Goal: Task Accomplishment & Management: Manage account settings

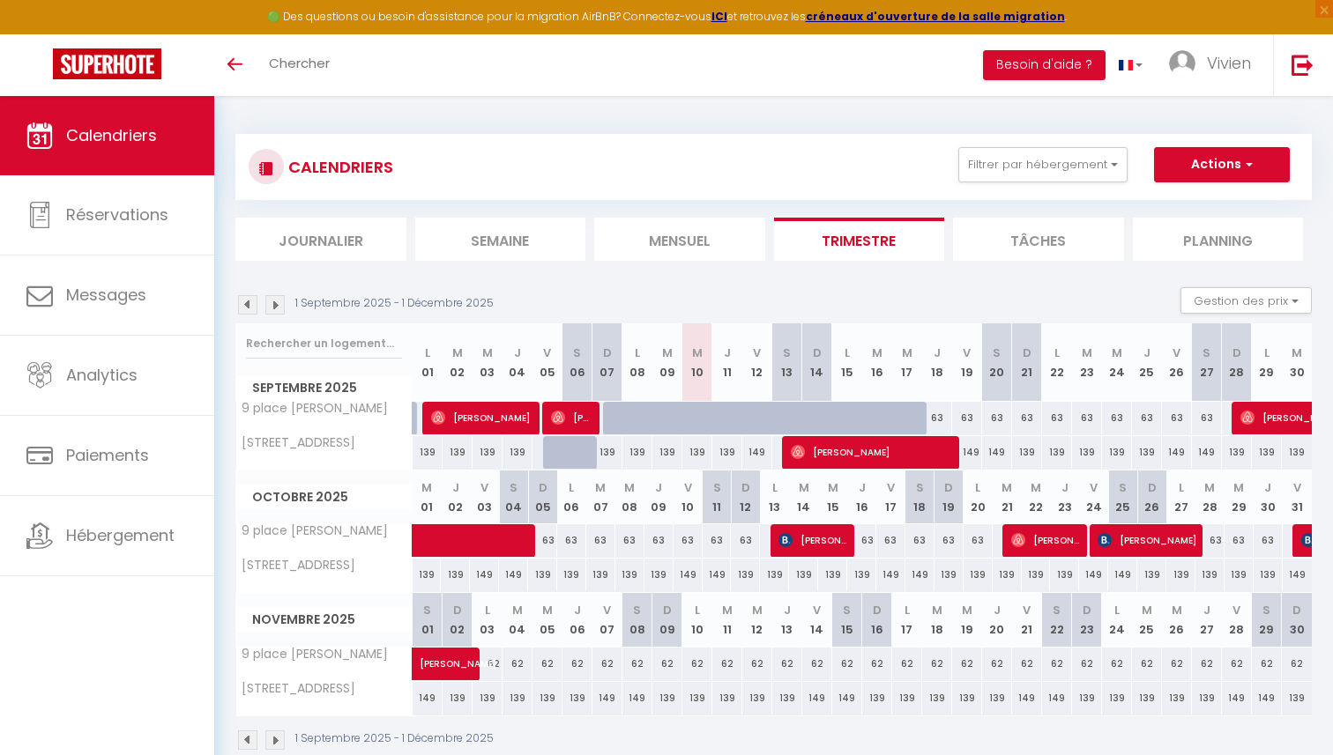
click at [666, 291] on div "1 Septembre 2025 - 1 Décembre 2025 Gestion des prix Nb Nuits minimum Règles Dis…" at bounding box center [773, 305] width 1076 height 36
click at [1286, 73] on link at bounding box center [1302, 65] width 58 height 62
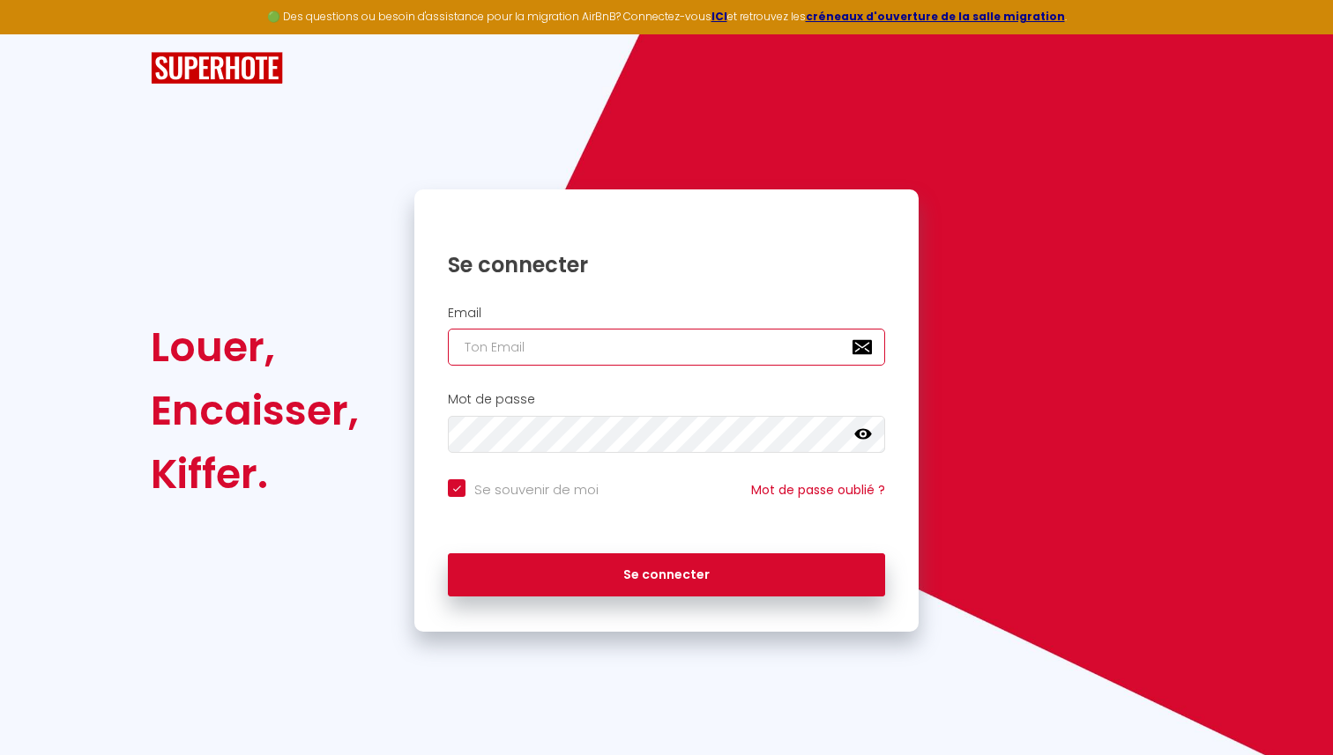
click at [684, 349] on input "email" at bounding box center [666, 347] width 437 height 37
type input "[EMAIL_ADDRESS][DOMAIN_NAME]"
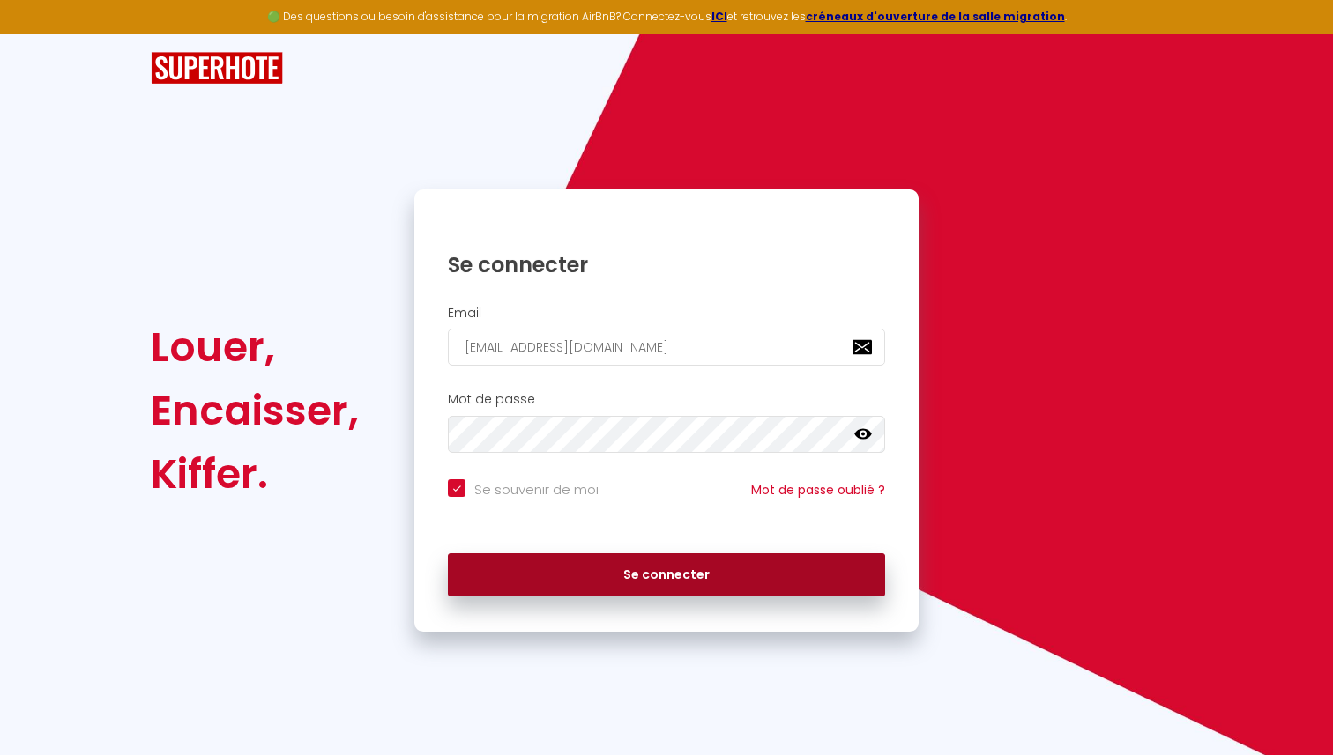
click at [665, 571] on button "Se connecter" at bounding box center [666, 576] width 437 height 44
checkbox input "true"
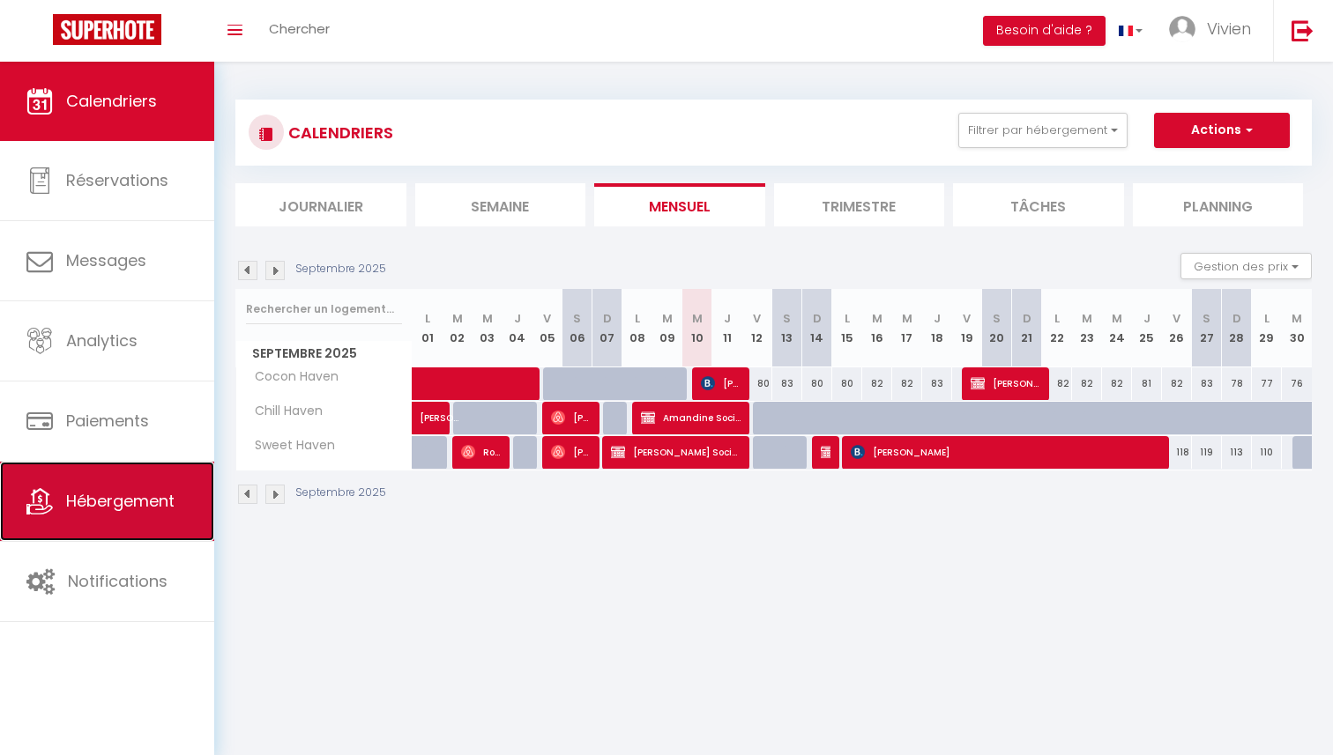
click at [163, 507] on span "Hébergement" at bounding box center [120, 501] width 108 height 22
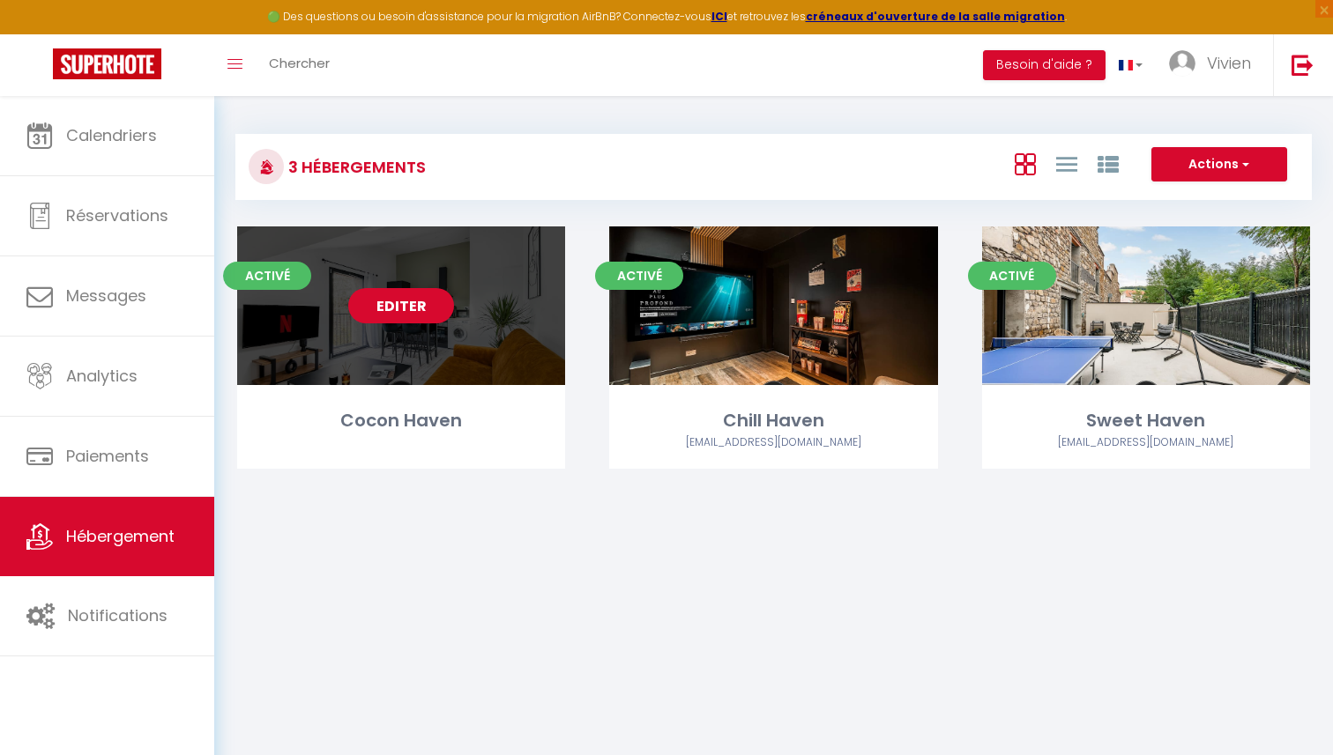
click at [407, 317] on link "Editer" at bounding box center [401, 305] width 106 height 35
click at [414, 312] on link "Editer" at bounding box center [401, 305] width 106 height 35
select select "3"
select select "2"
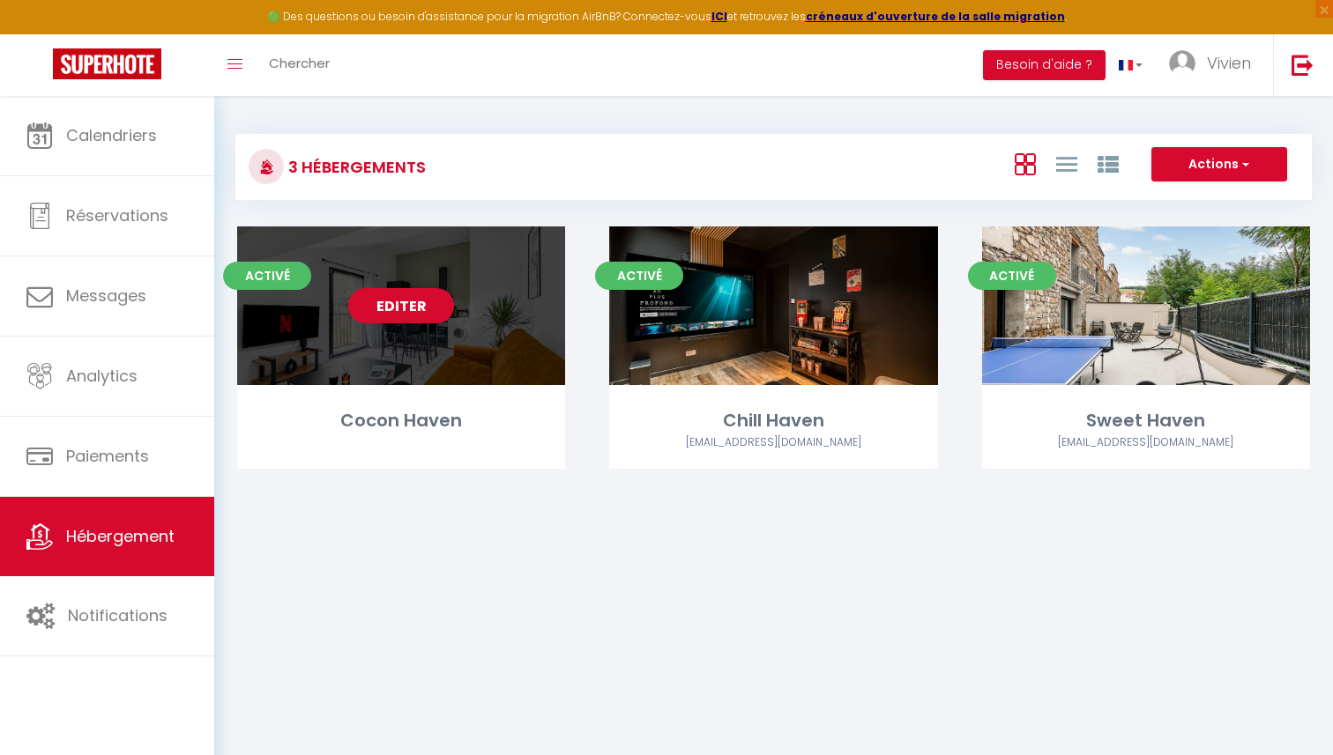
select select "1"
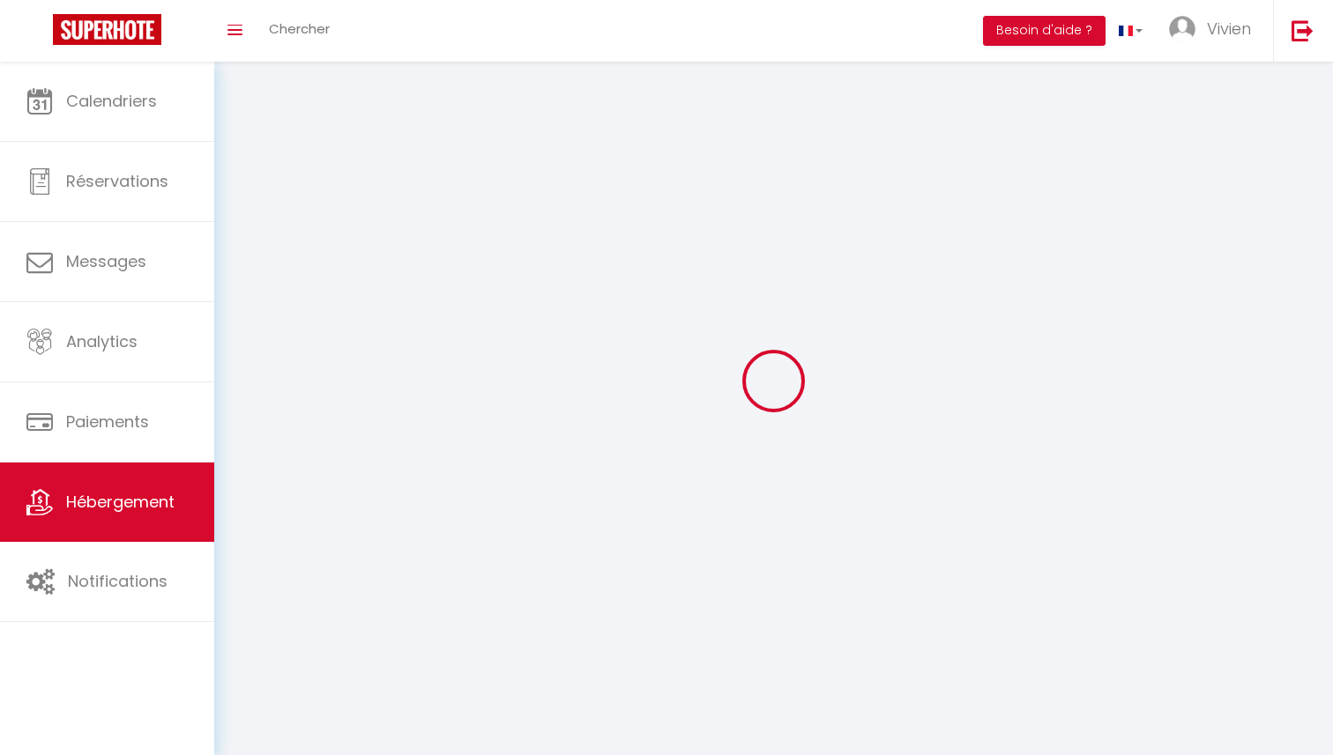
select select
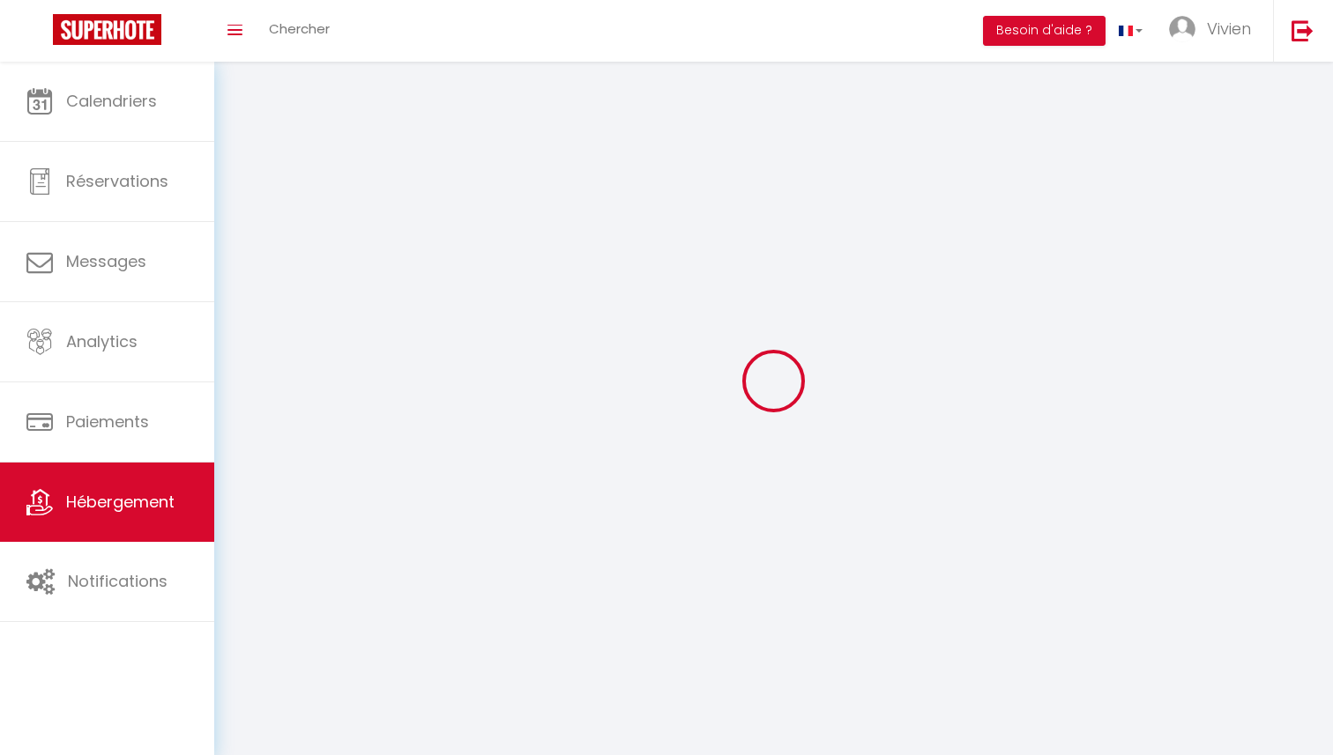
select select
checkbox input "false"
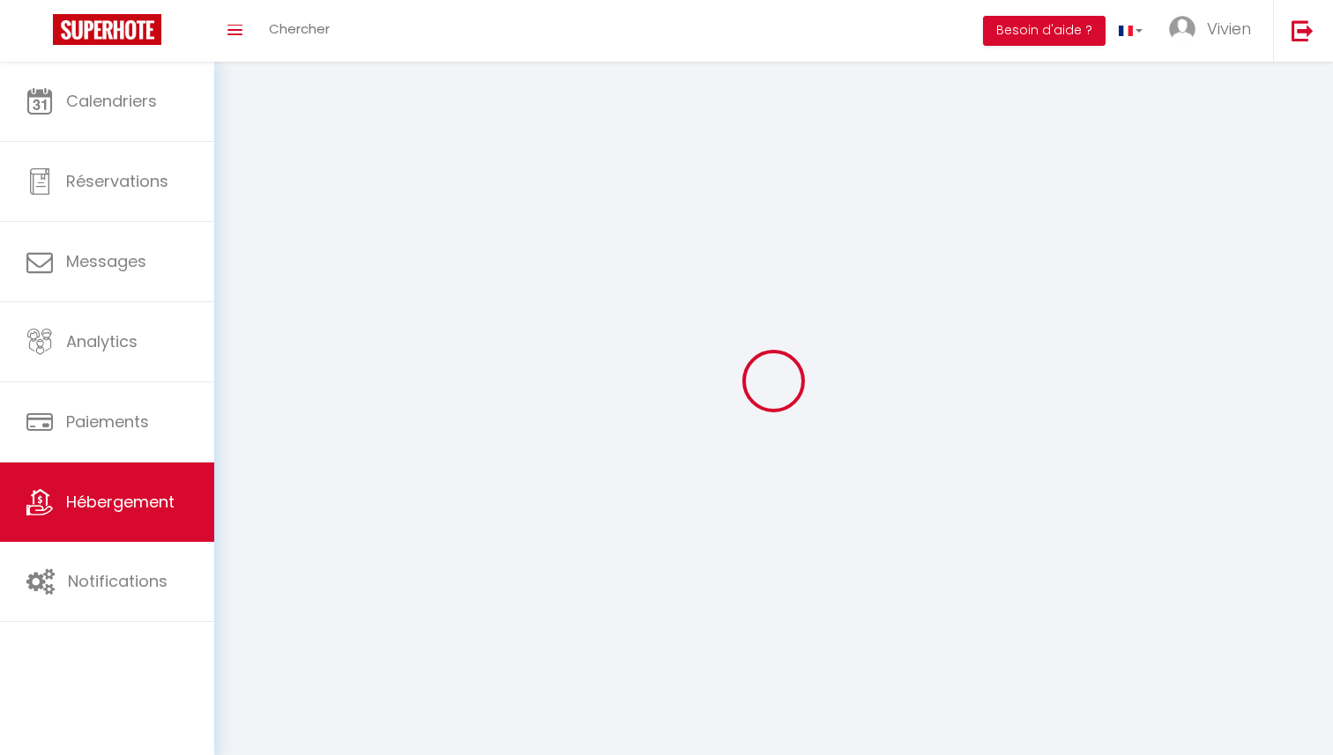
checkbox input "false"
select select
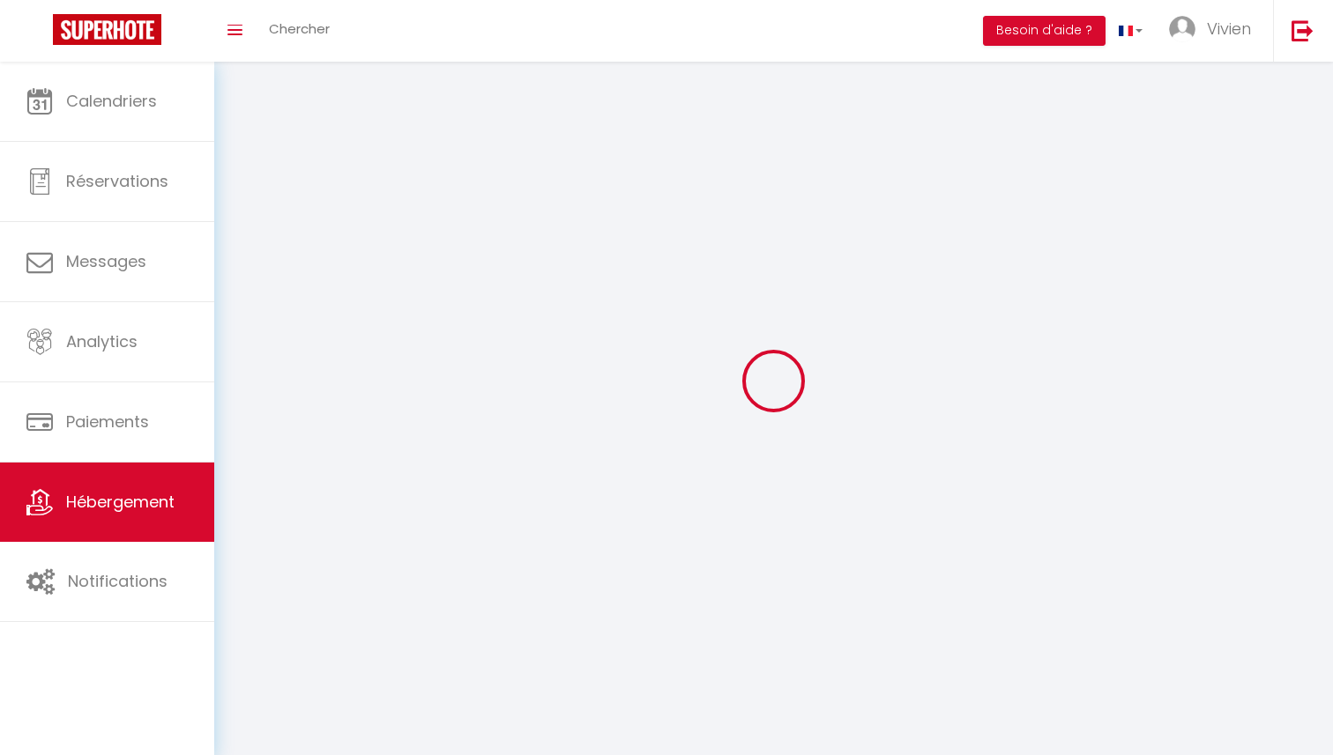
select select
checkbox input "false"
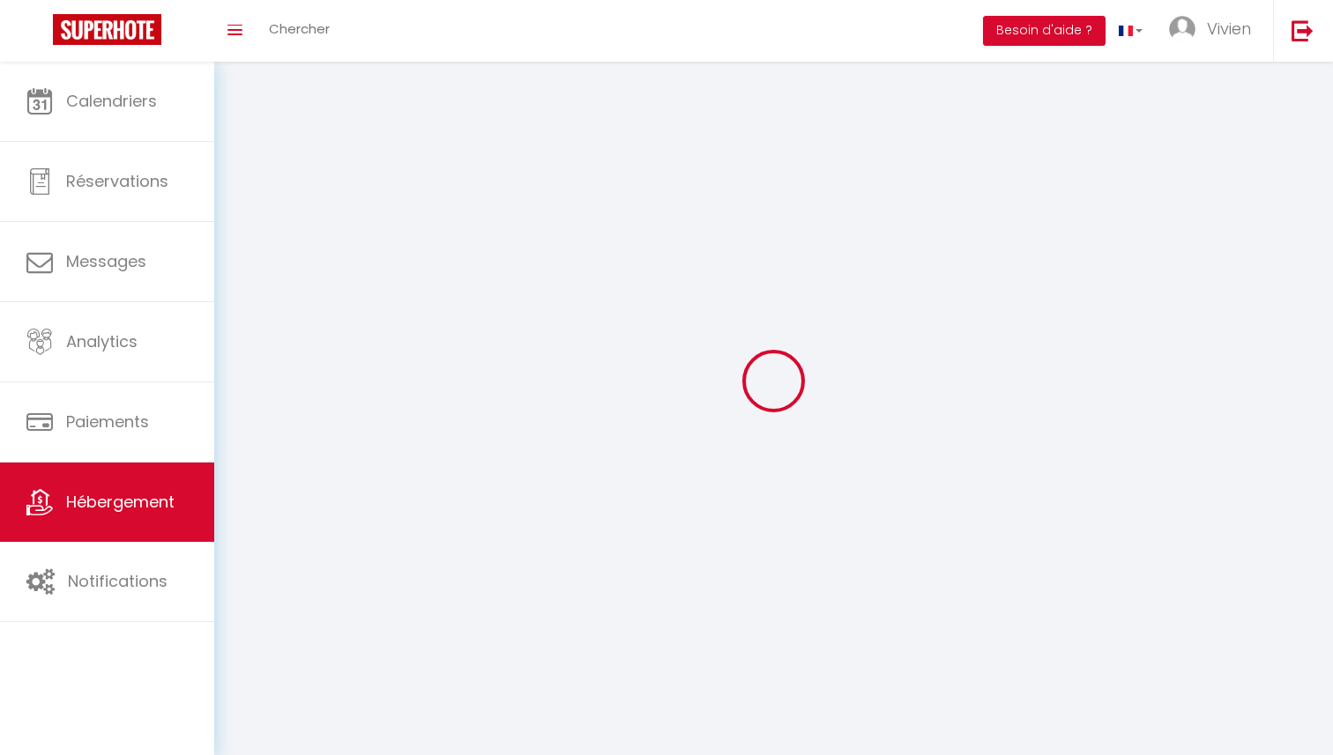
checkbox input "false"
select select
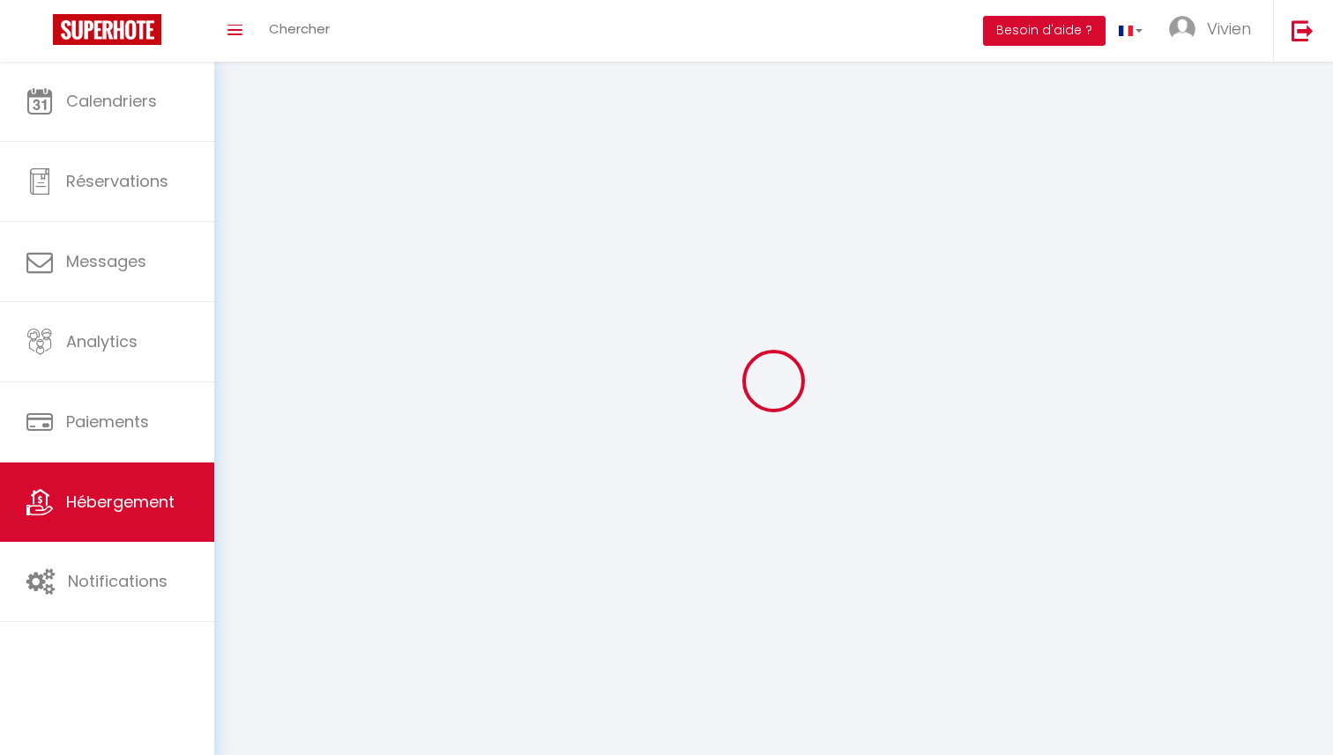
select select
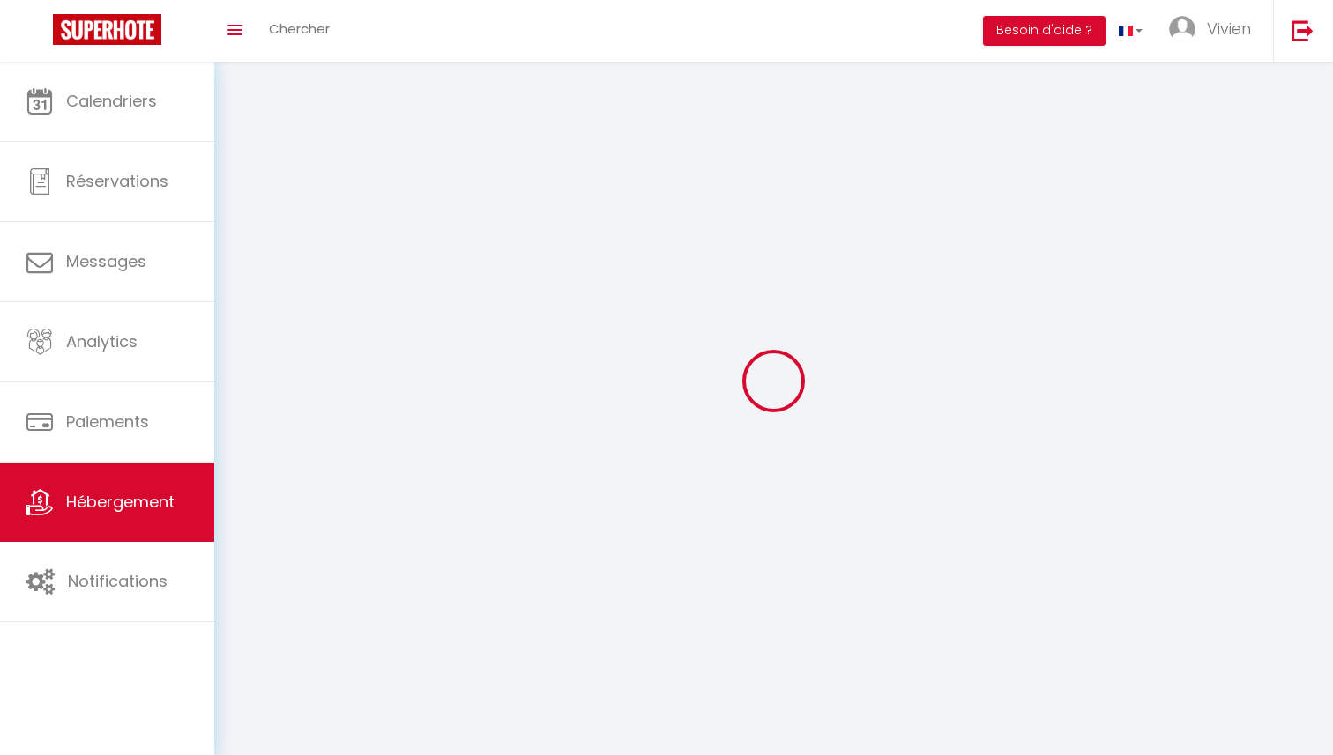
select select
checkbox input "false"
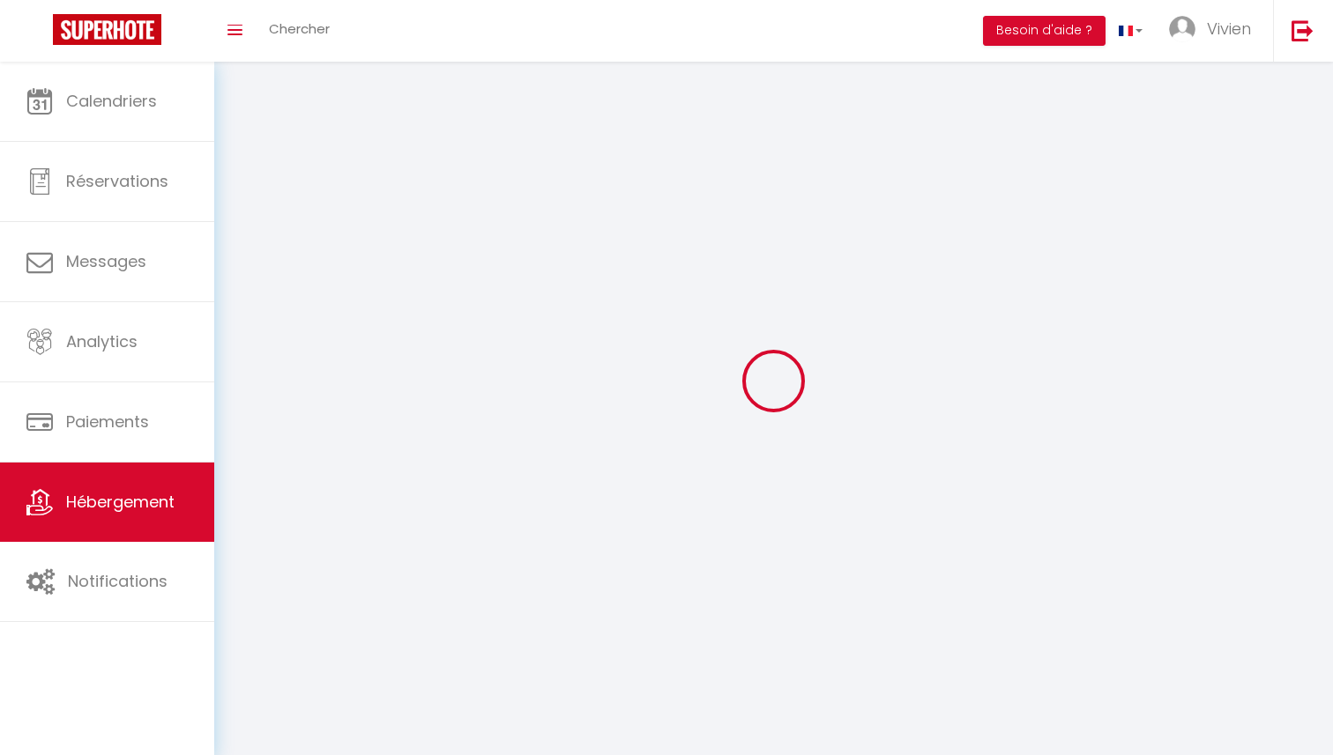
select select
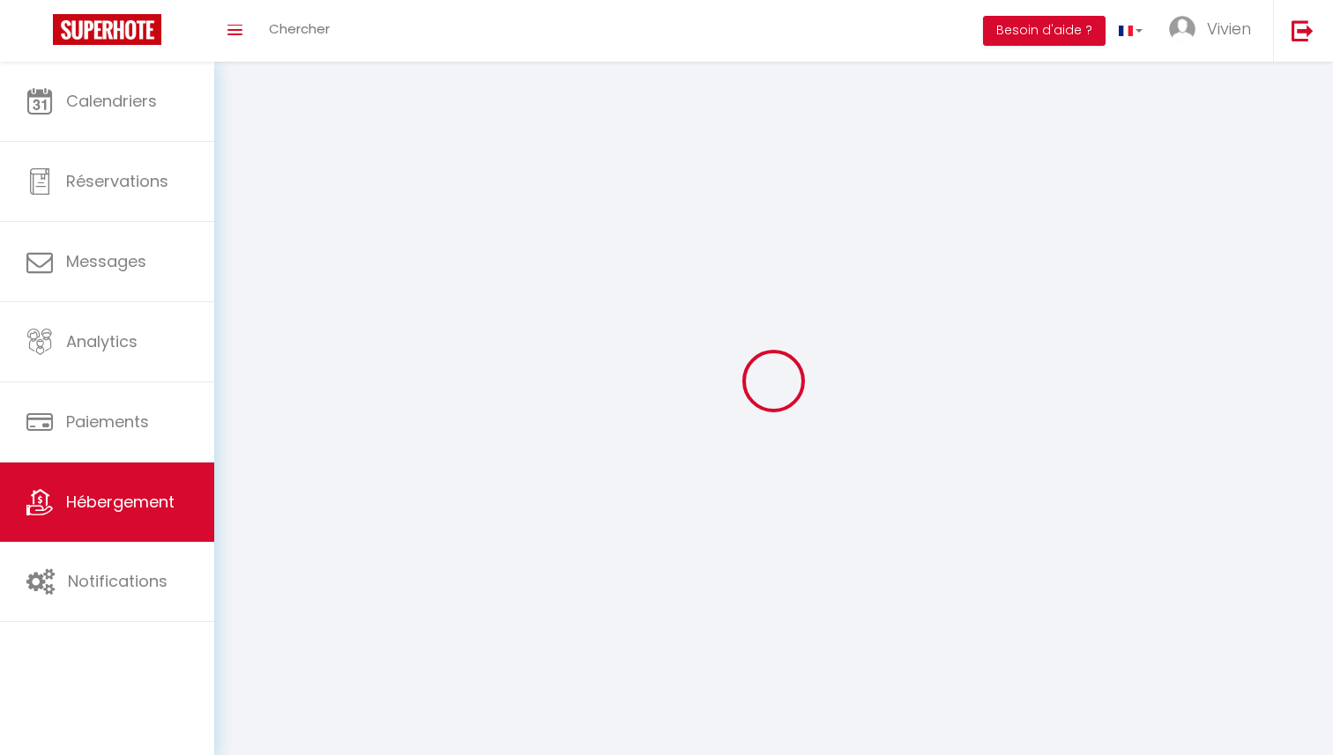
select select
checkbox input "false"
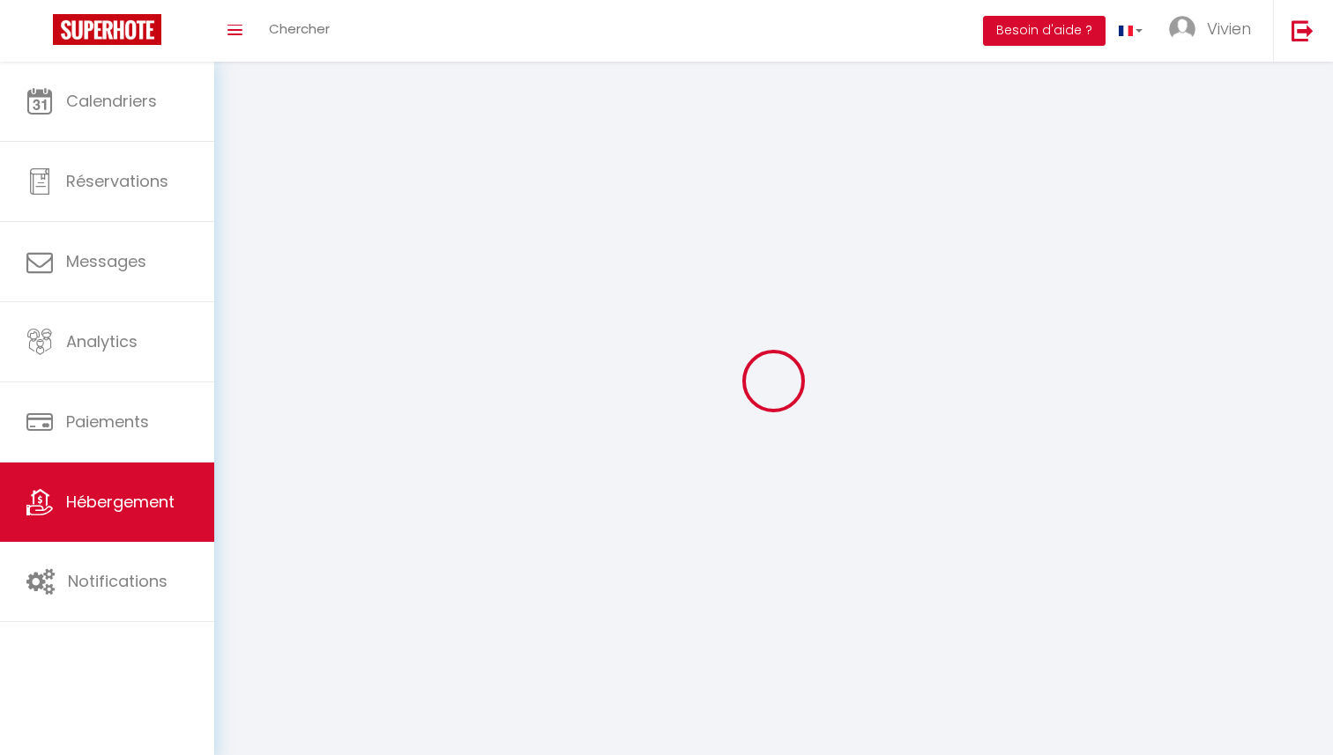
checkbox input "false"
select select
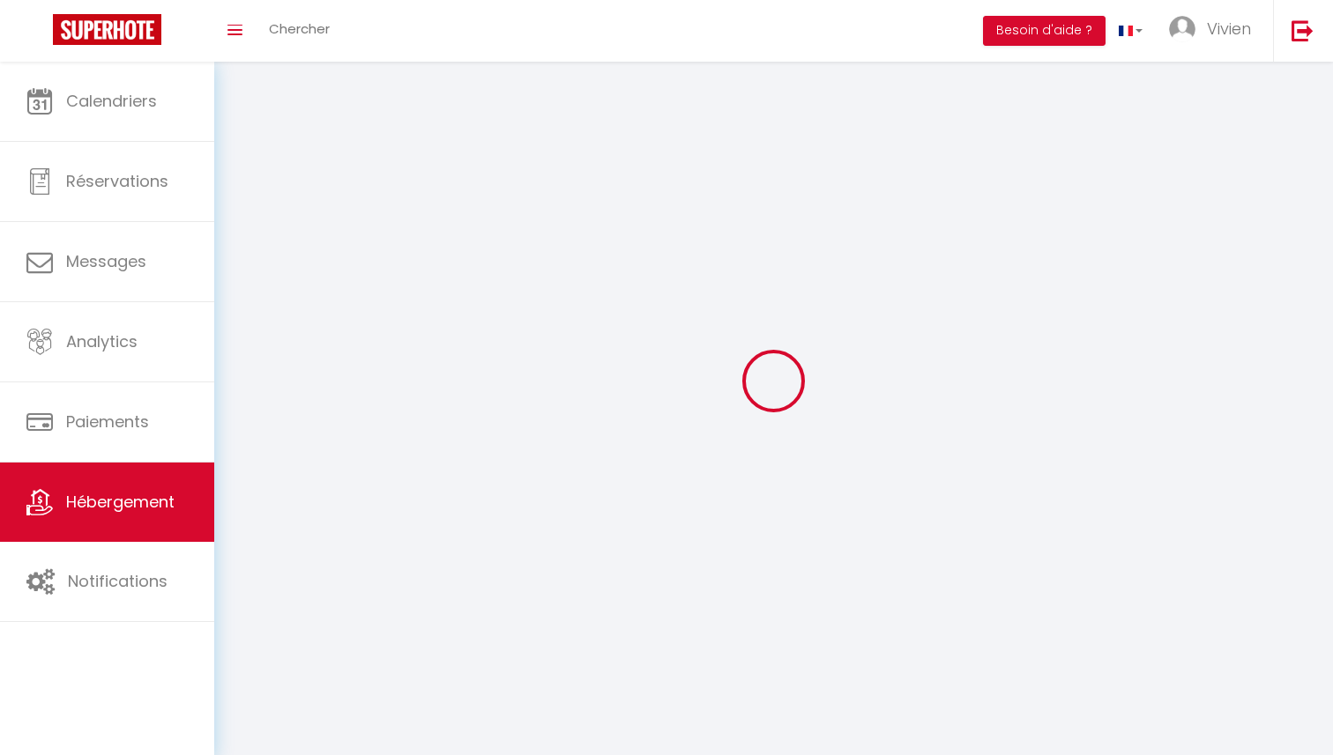
select select
checkbox input "false"
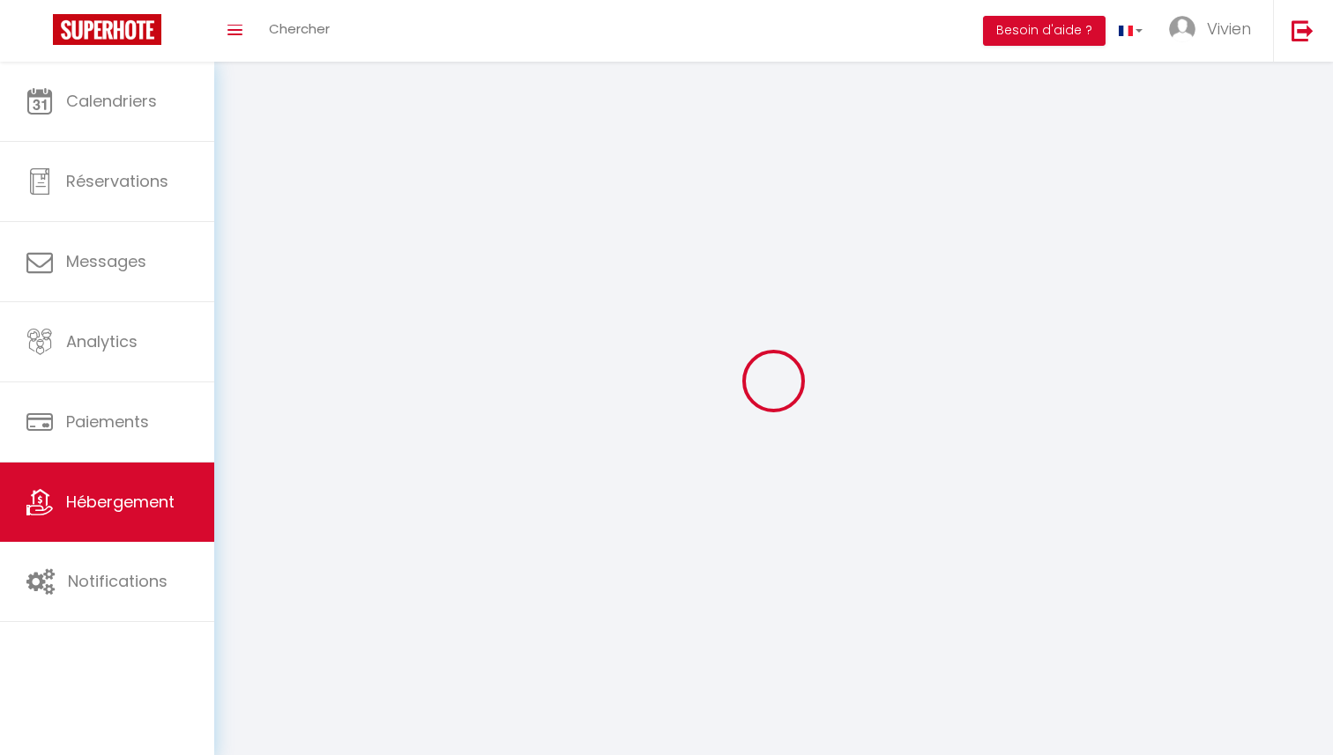
checkbox input "false"
select select
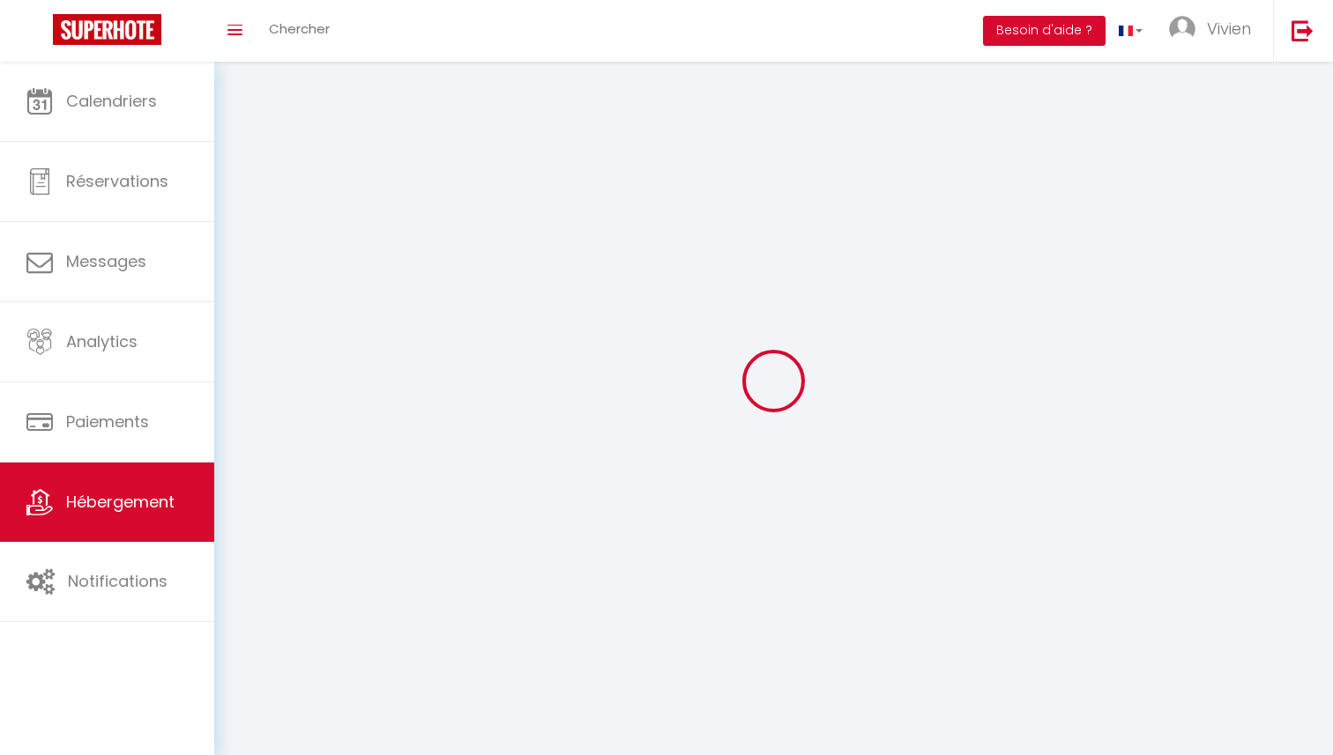
select select
checkbox input "false"
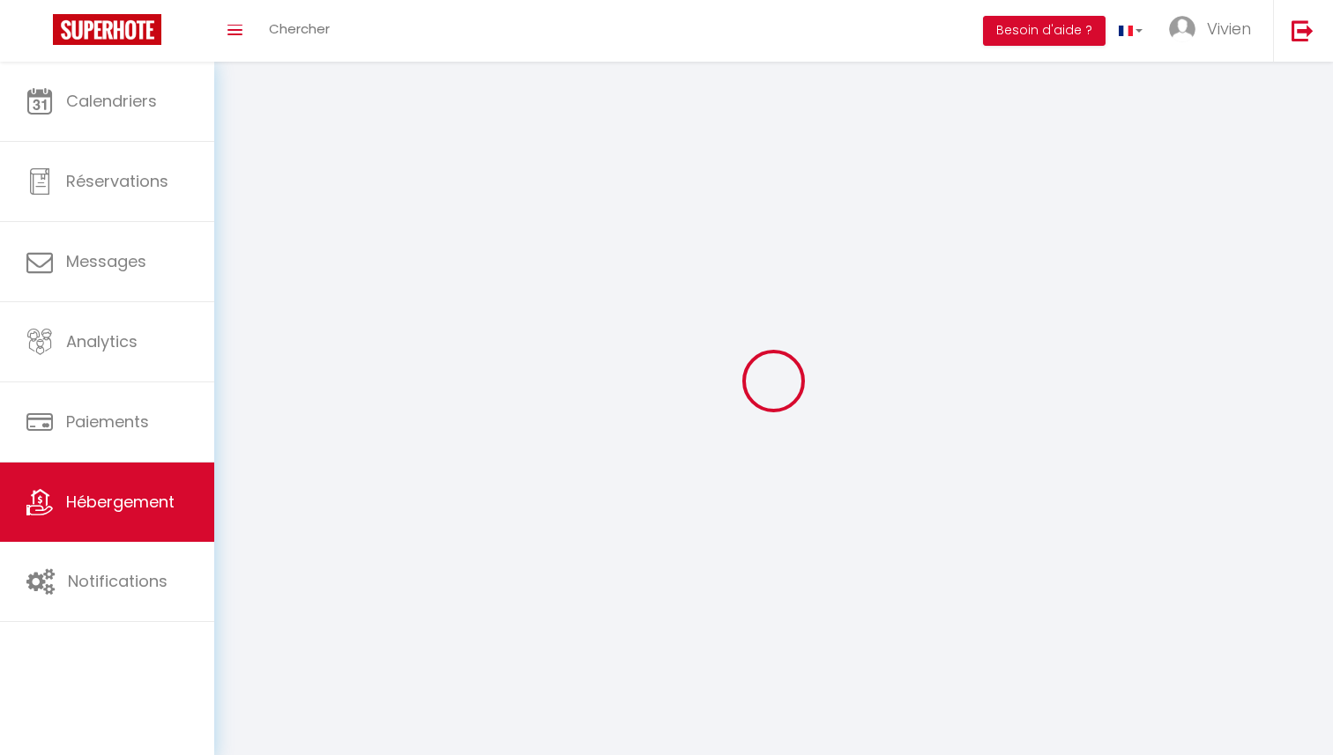
checkbox input "false"
select select
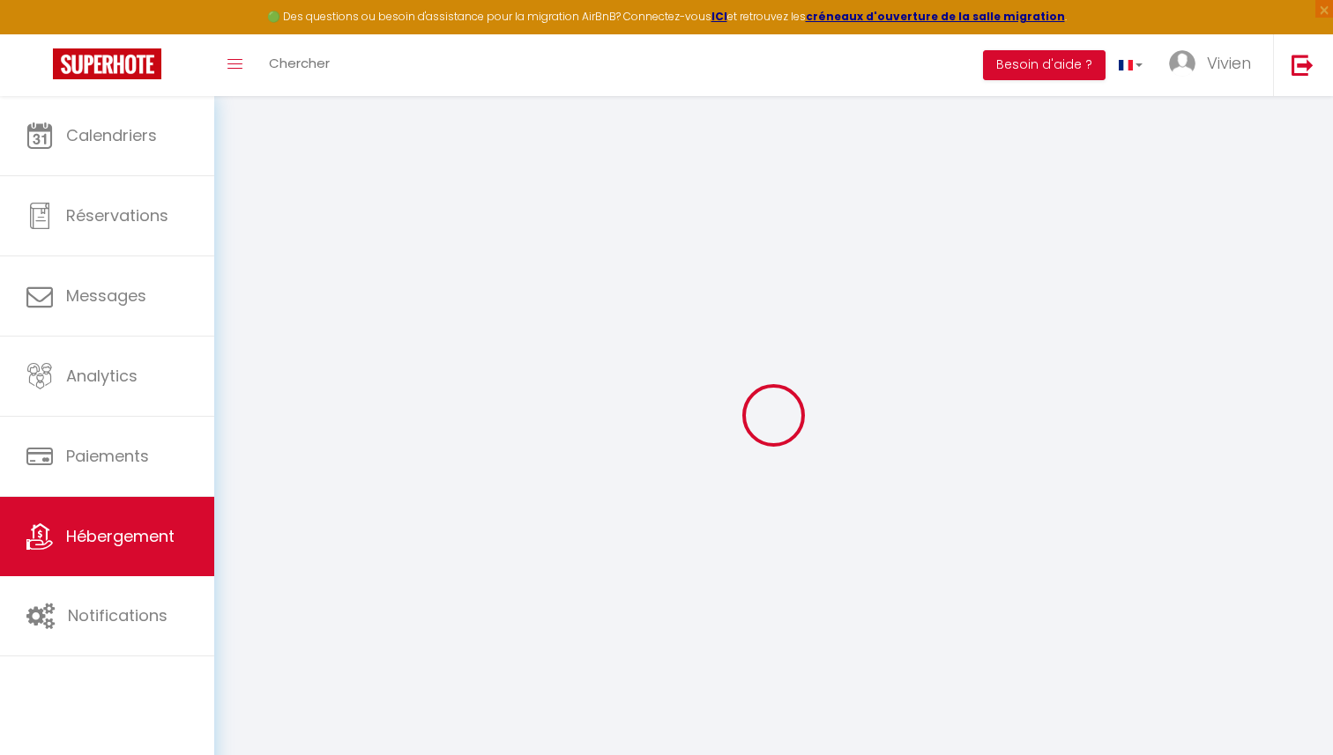
select select "16:00"
select select
select select "10:00"
select select "30"
select select "120"
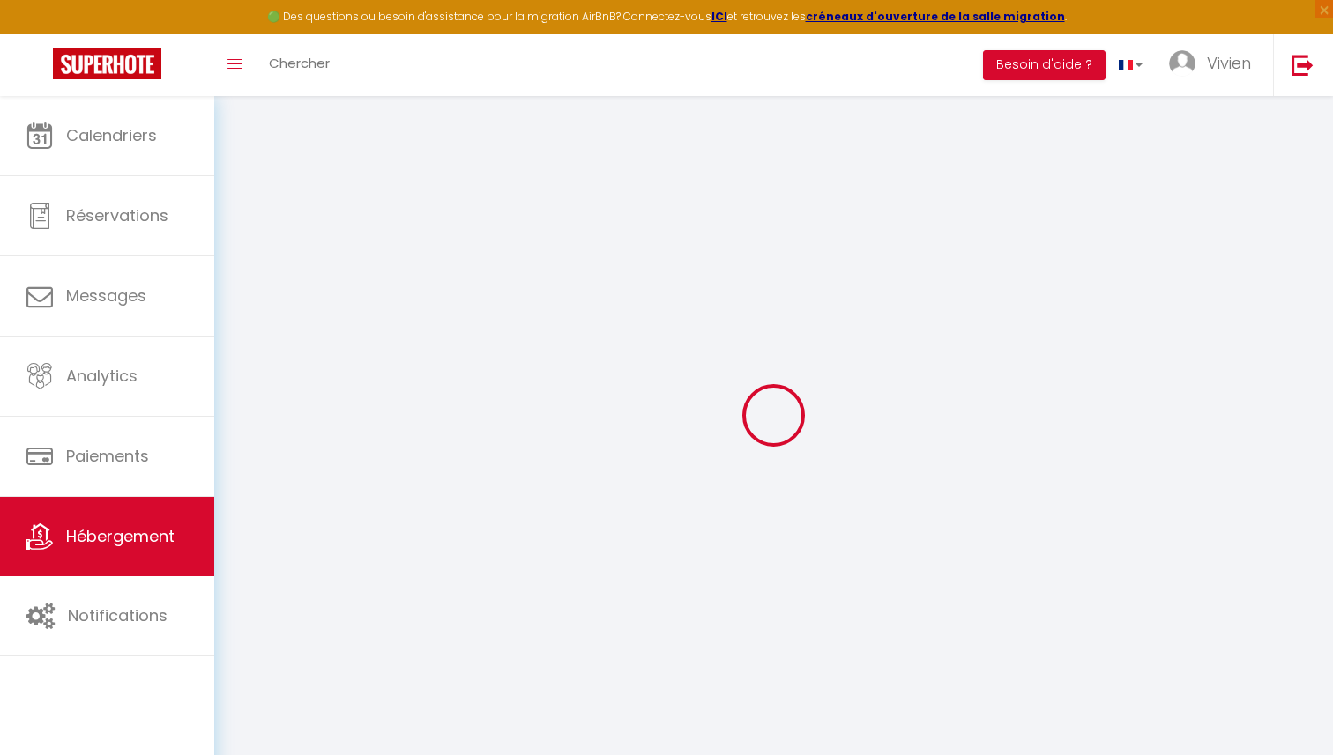
select select "20:00"
select select "+ 10 %"
select select
checkbox input "false"
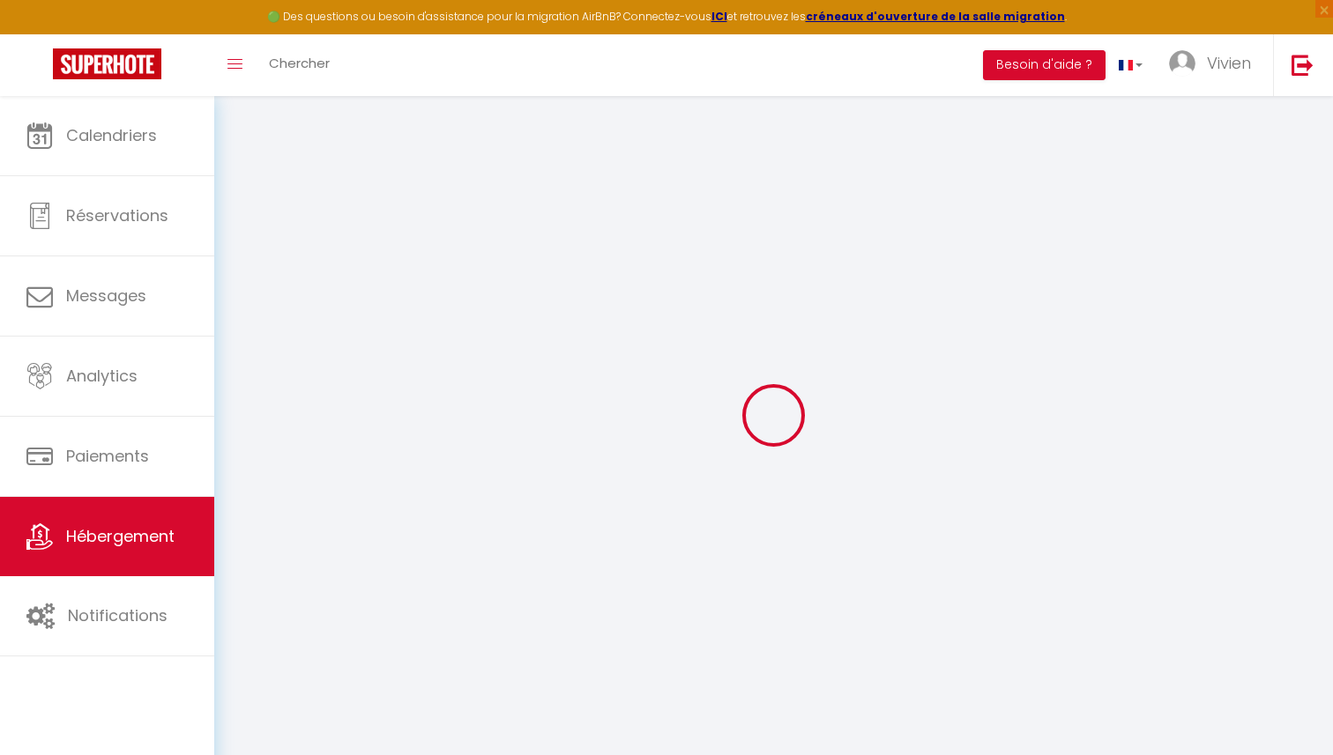
checkbox input "false"
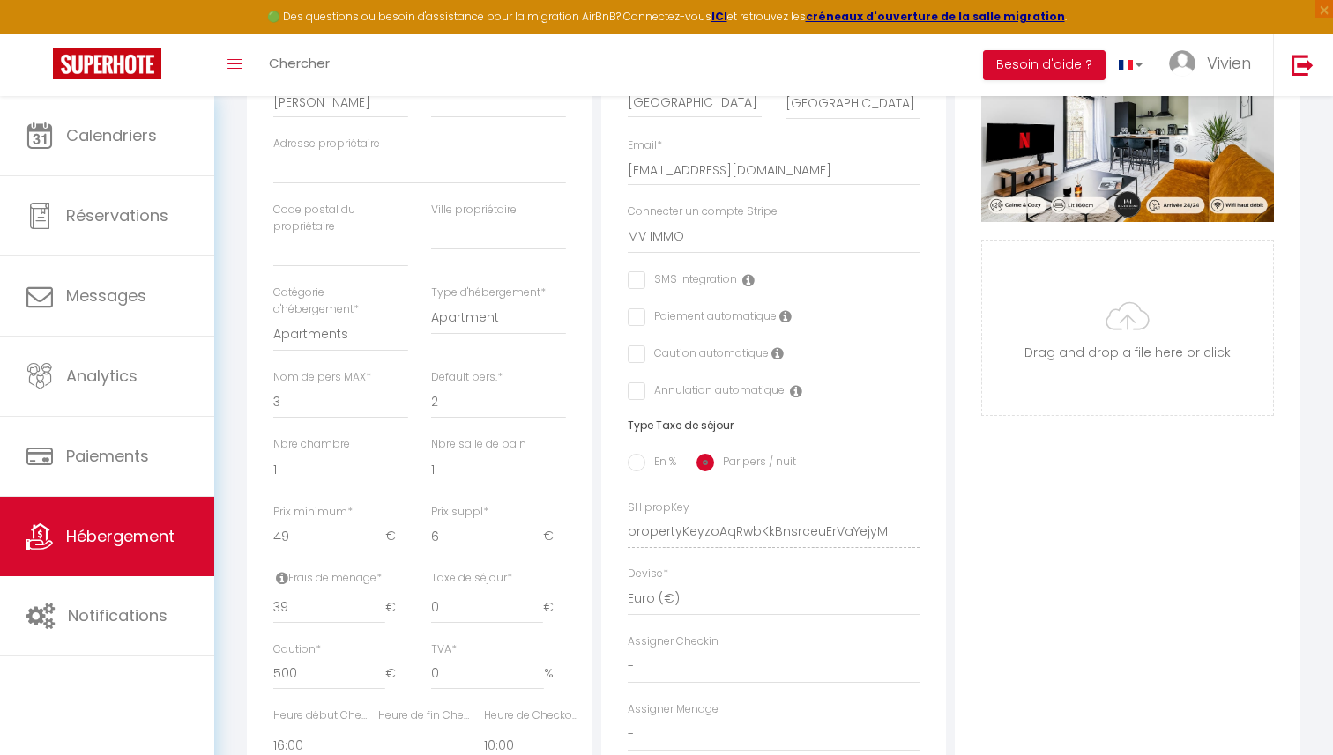
select select
checkbox input "false"
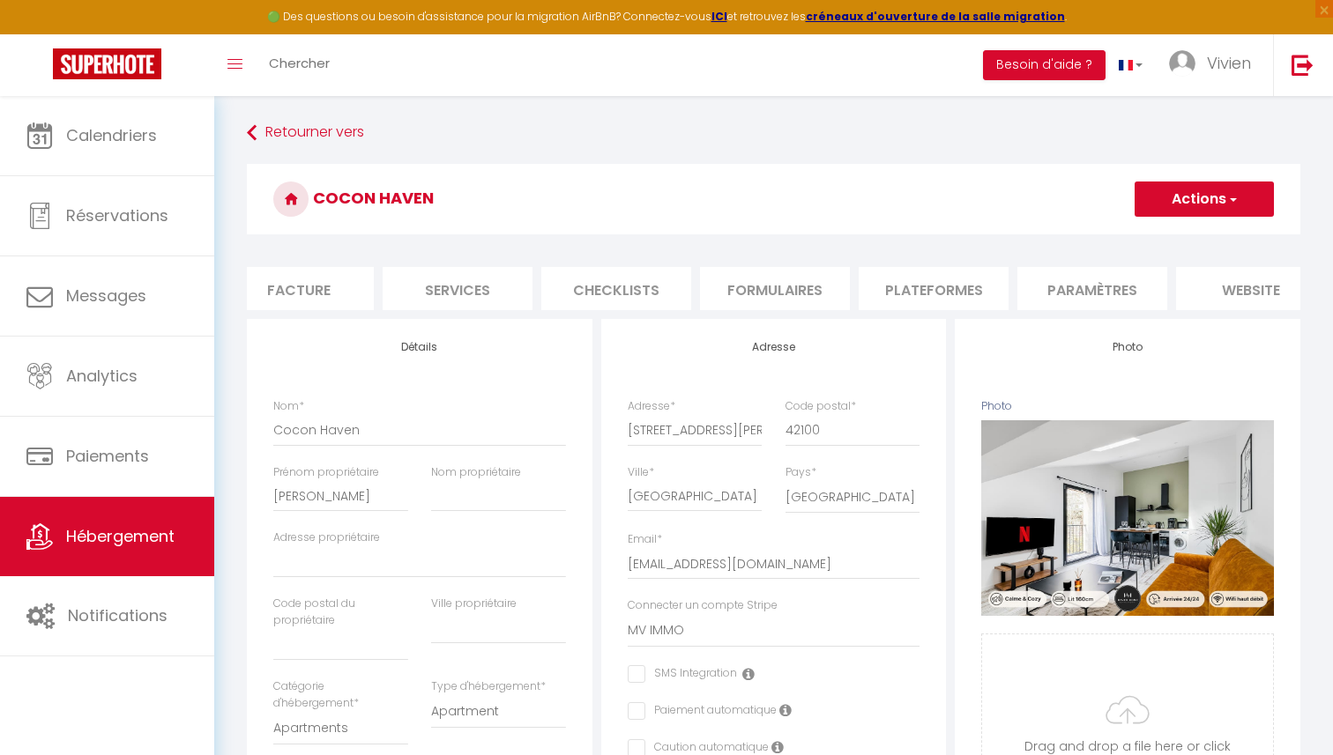
scroll to position [0, 533]
click at [758, 279] on li "Plateformes" at bounding box center [741, 288] width 150 height 43
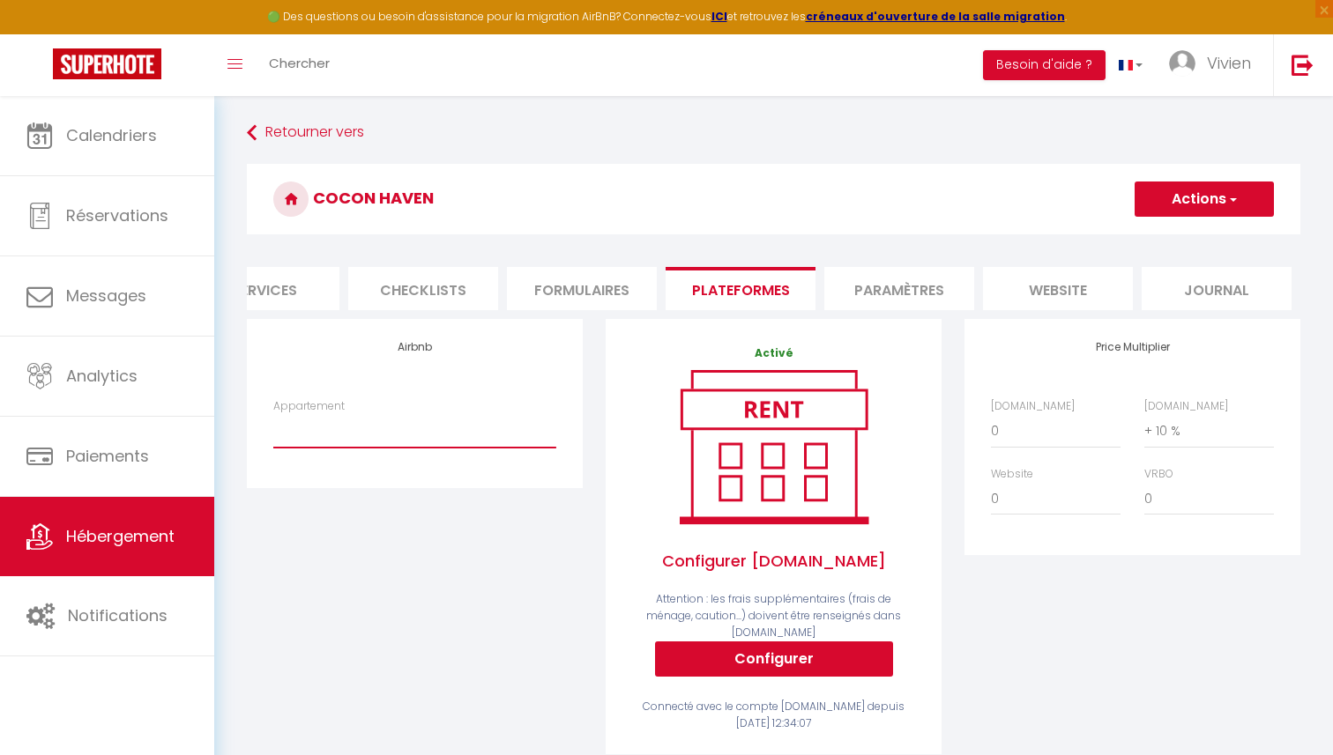
click at [360, 440] on select "COCON HAVEN · Calme - parking gratuit - Queen Size - St Etienne - vivien@mv-imm…" at bounding box center [414, 430] width 283 height 33
select select "10563-1018600917653838627"
click at [273, 414] on select "COCON HAVEN · Calme - parking gratuit - Queen Size - St Etienne - vivien@mv-imm…" at bounding box center [414, 430] width 283 height 33
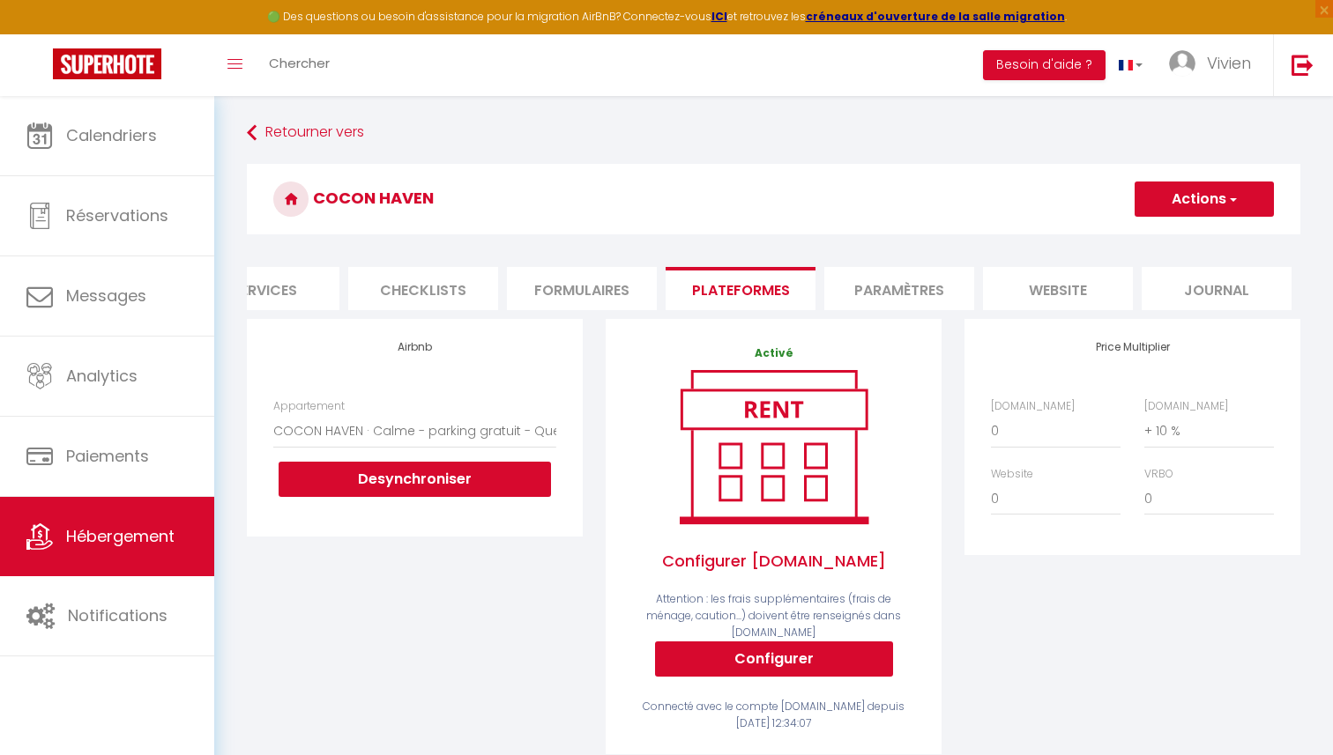
click at [1230, 213] on button "Actions" at bounding box center [1203, 199] width 139 height 35
click at [1201, 232] on link "Enregistrer" at bounding box center [1203, 238] width 139 height 23
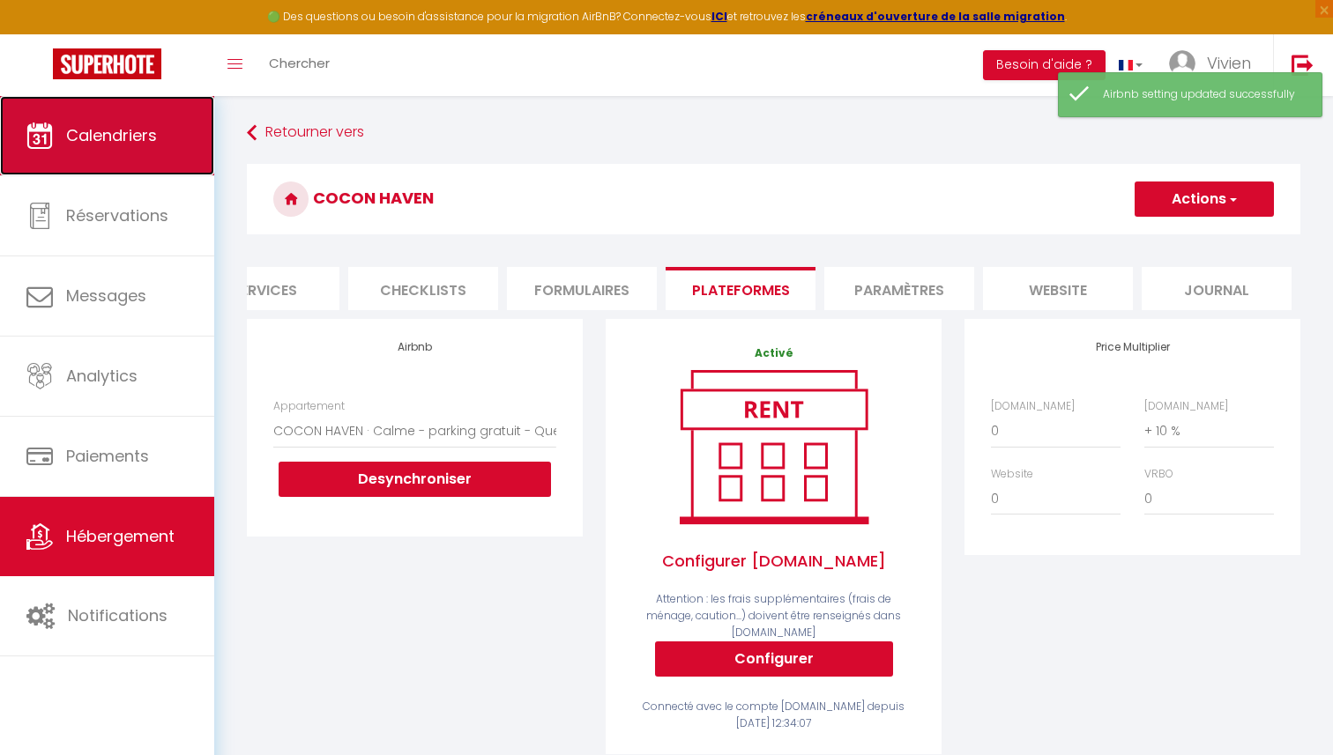
click at [115, 148] on link "Calendriers" at bounding box center [107, 135] width 214 height 79
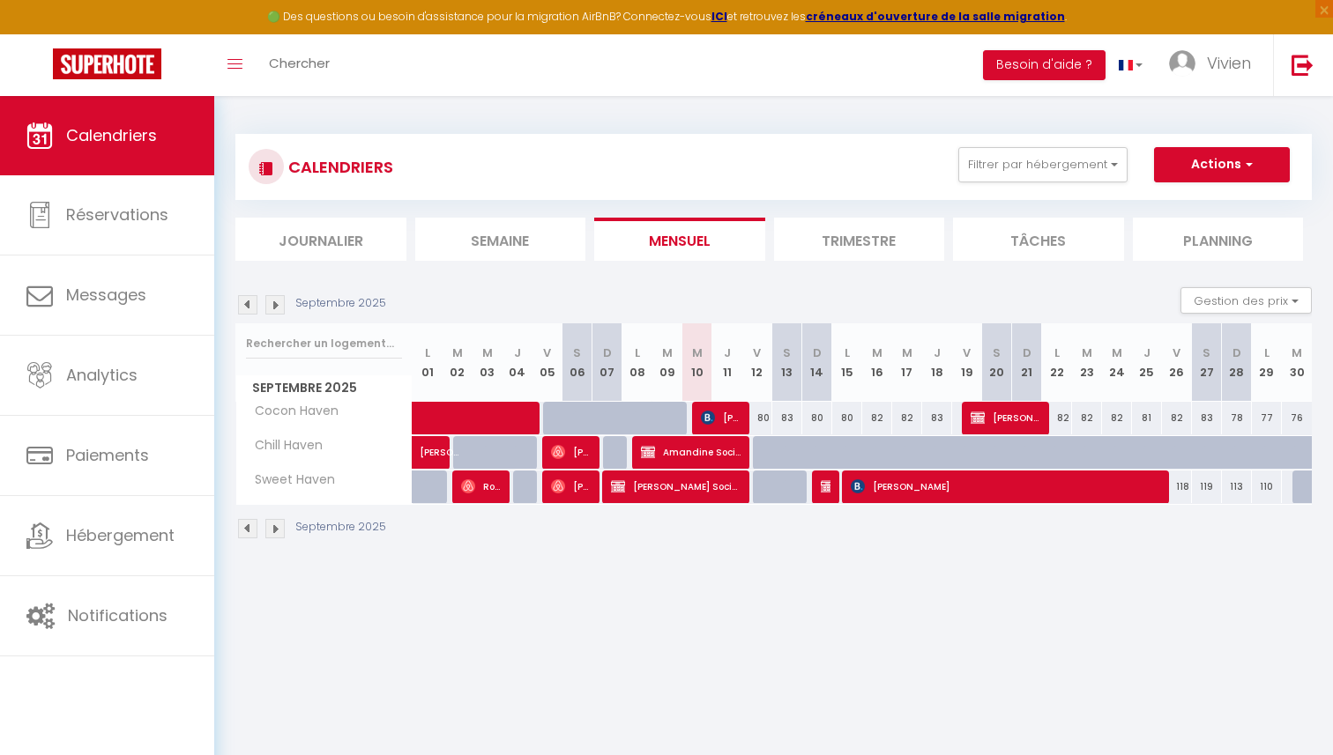
click at [720, 288] on div "Septembre 2025 Gestion des prix Nb Nuits minimum Règles Disponibilité" at bounding box center [773, 305] width 1076 height 36
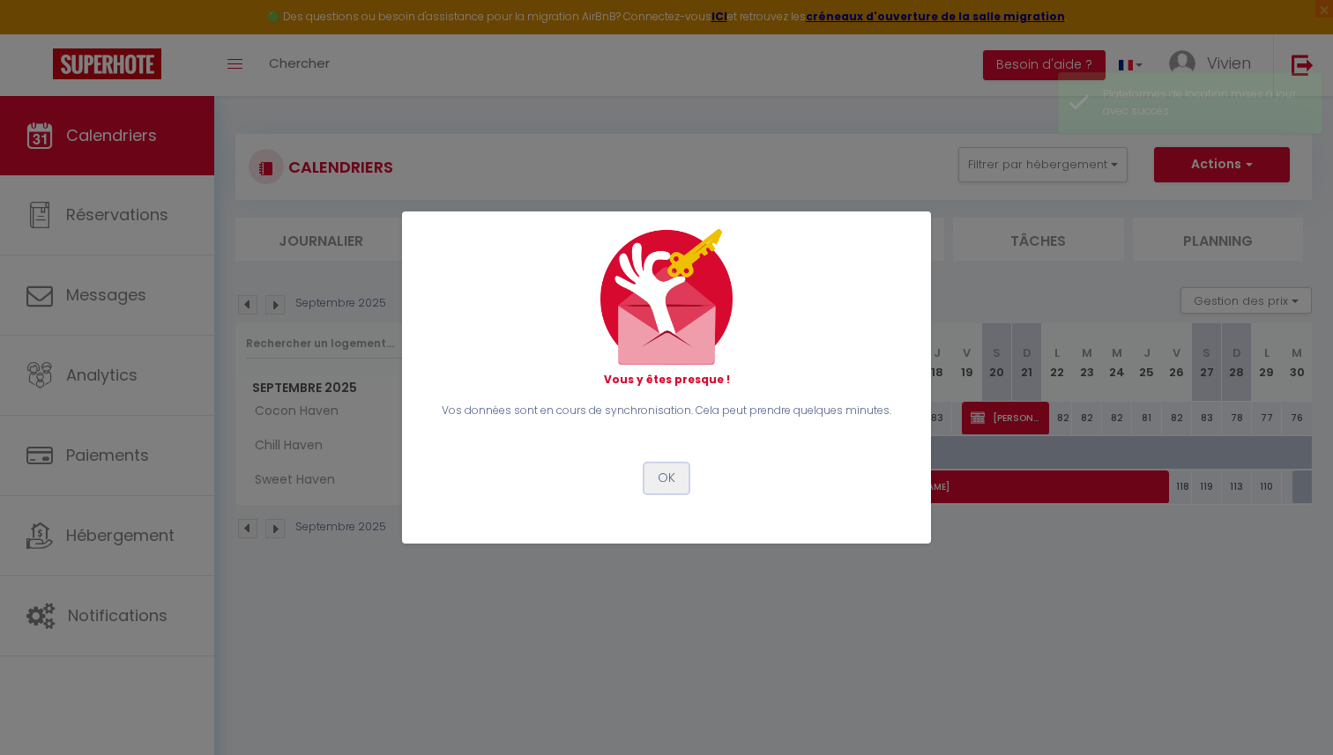
click at [666, 479] on button "OK" at bounding box center [666, 479] width 44 height 30
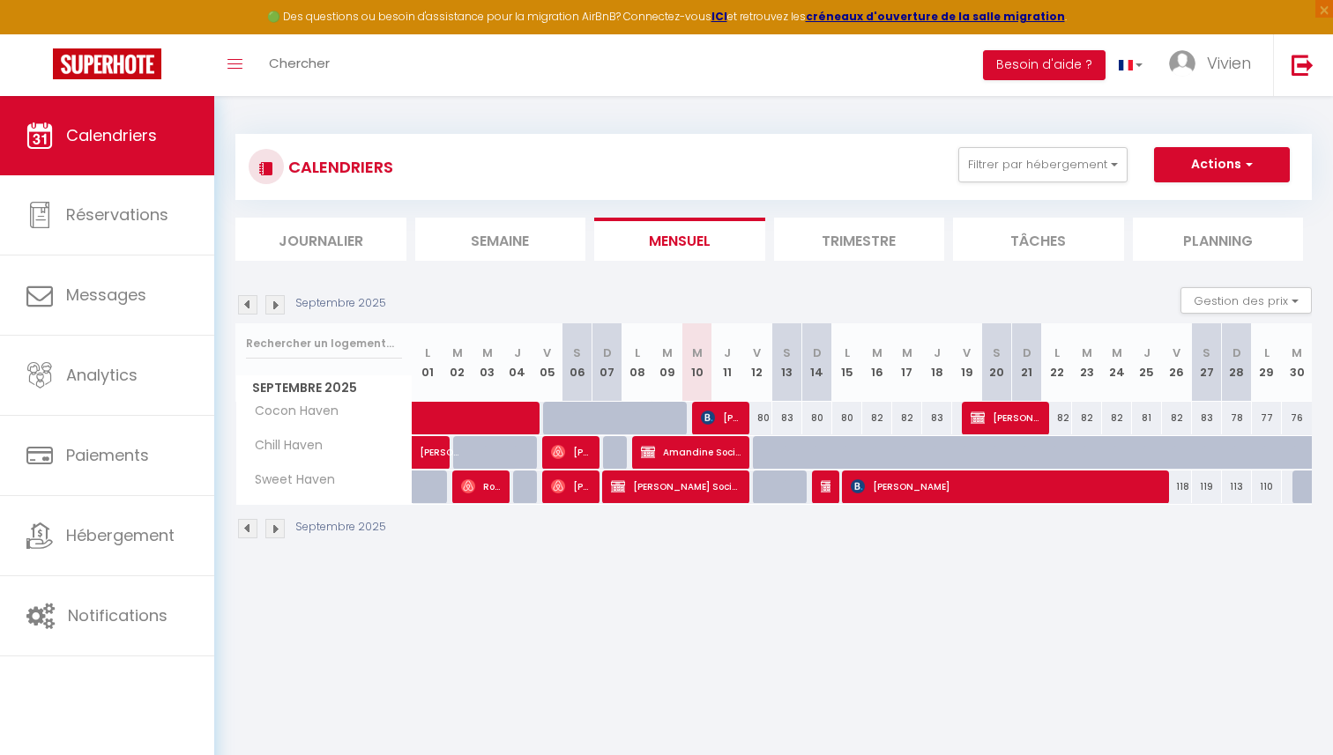
click at [734, 657] on body "🟢 Des questions ou besoin d'assistance pour la migration AirBnB? Connectez-vous…" at bounding box center [666, 473] width 1333 height 755
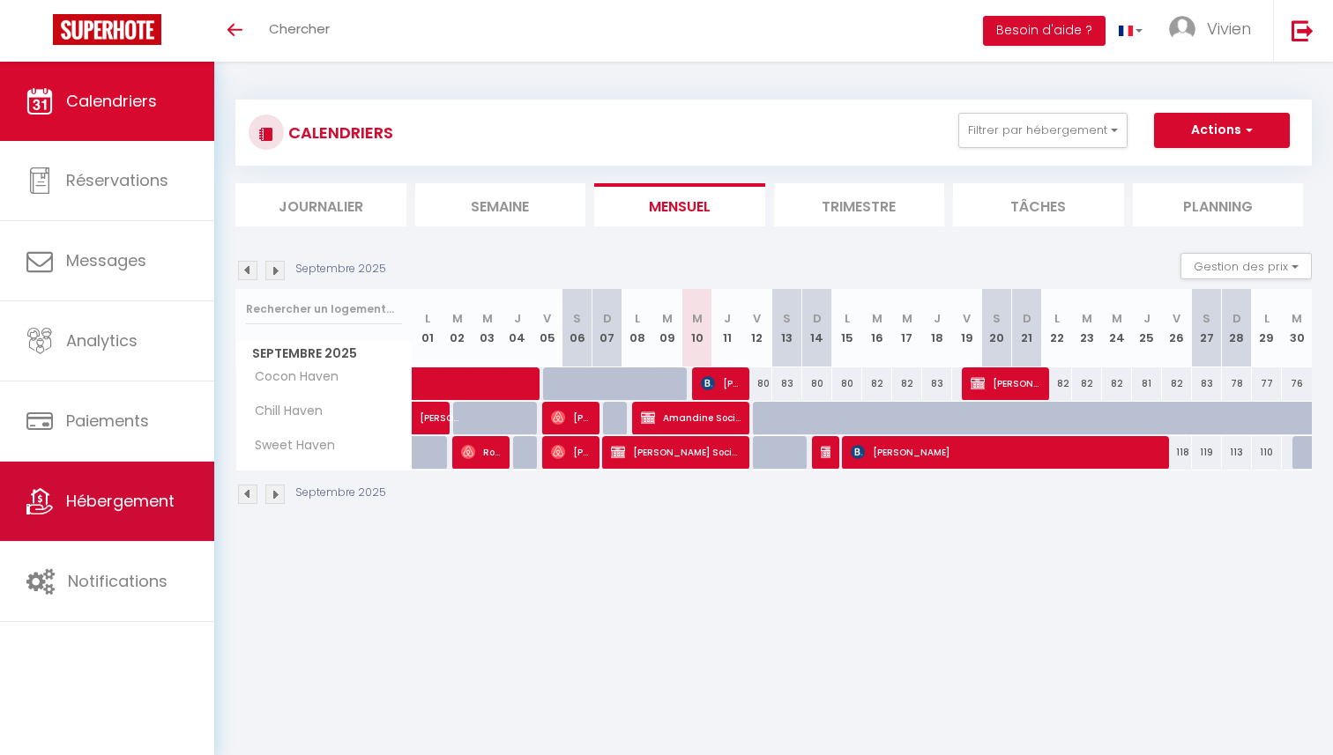
click at [123, 499] on span "Hébergement" at bounding box center [120, 501] width 108 height 22
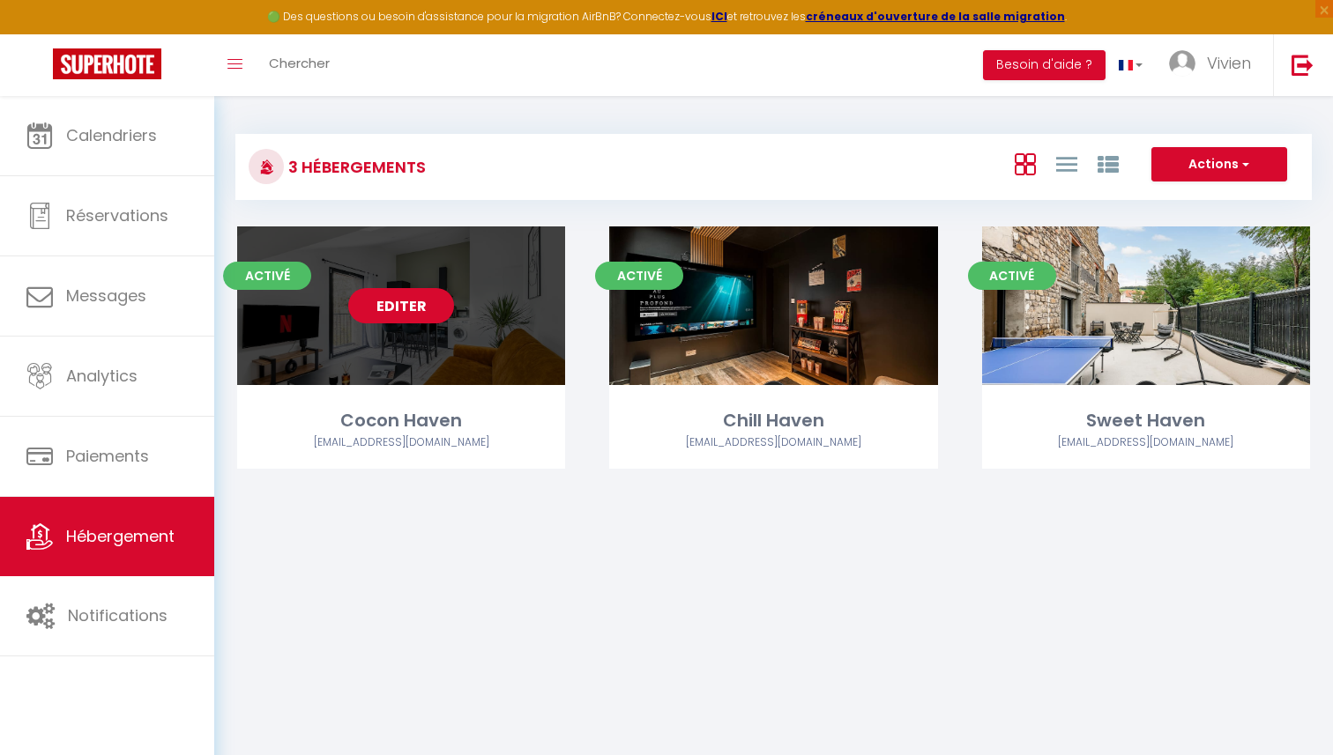
click at [435, 315] on link "Editer" at bounding box center [401, 305] width 106 height 35
click at [417, 314] on link "Editer" at bounding box center [401, 305] width 106 height 35
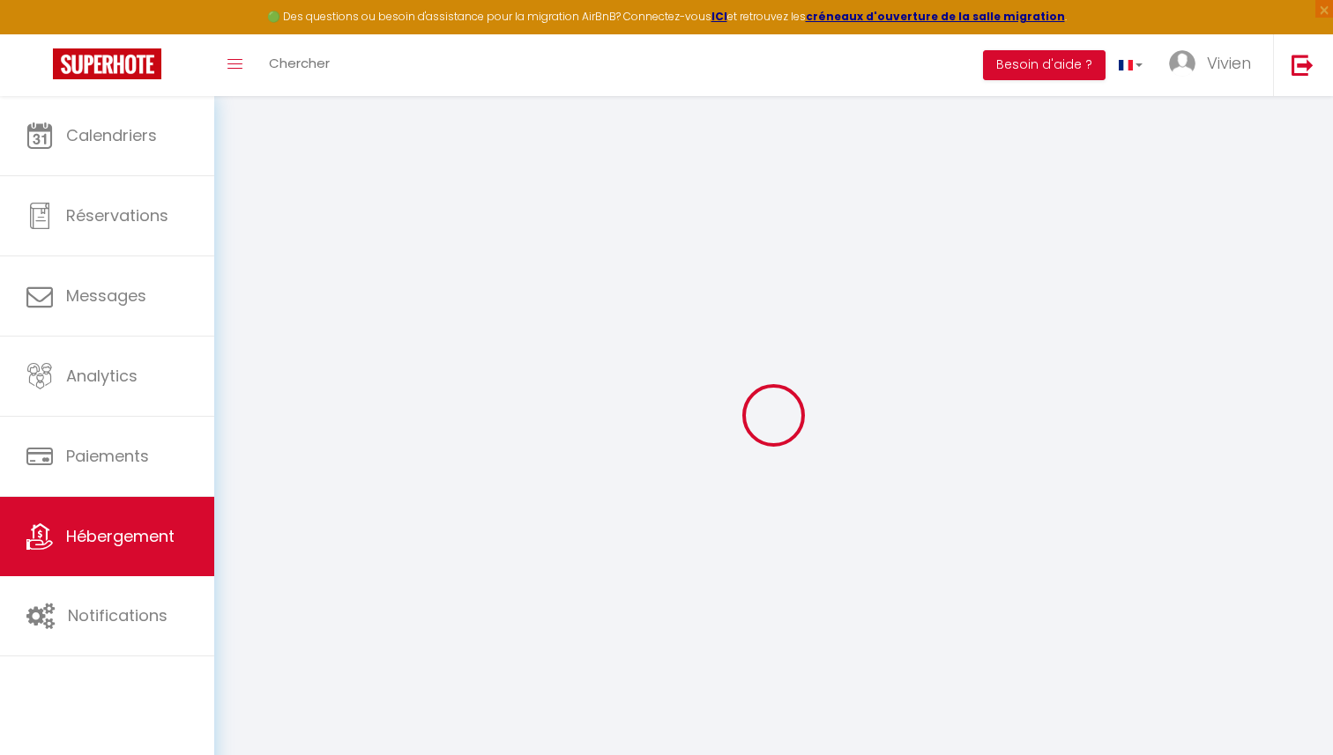
select select "10563-1018600917653838627"
select select "+ 10 %"
checkbox input "false"
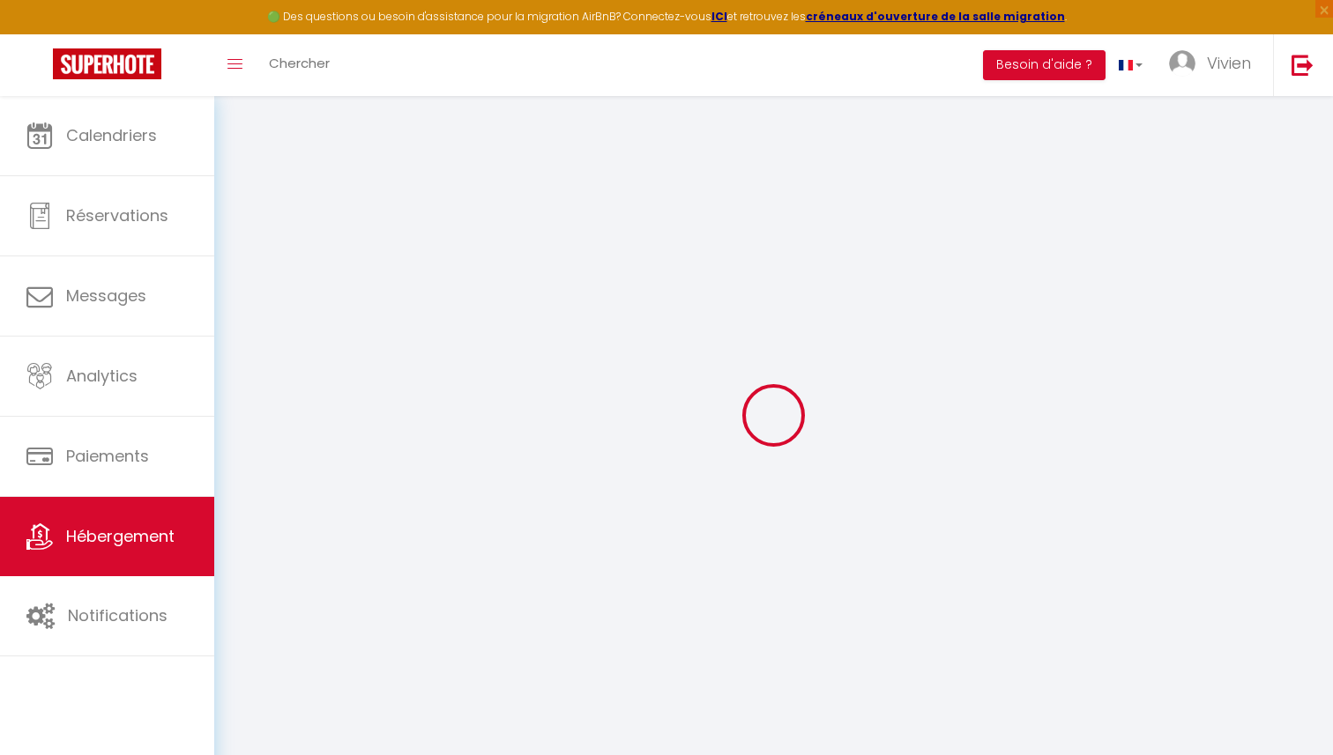
checkbox input "false"
select select "16:00"
select select
select select "10:00"
select select "30"
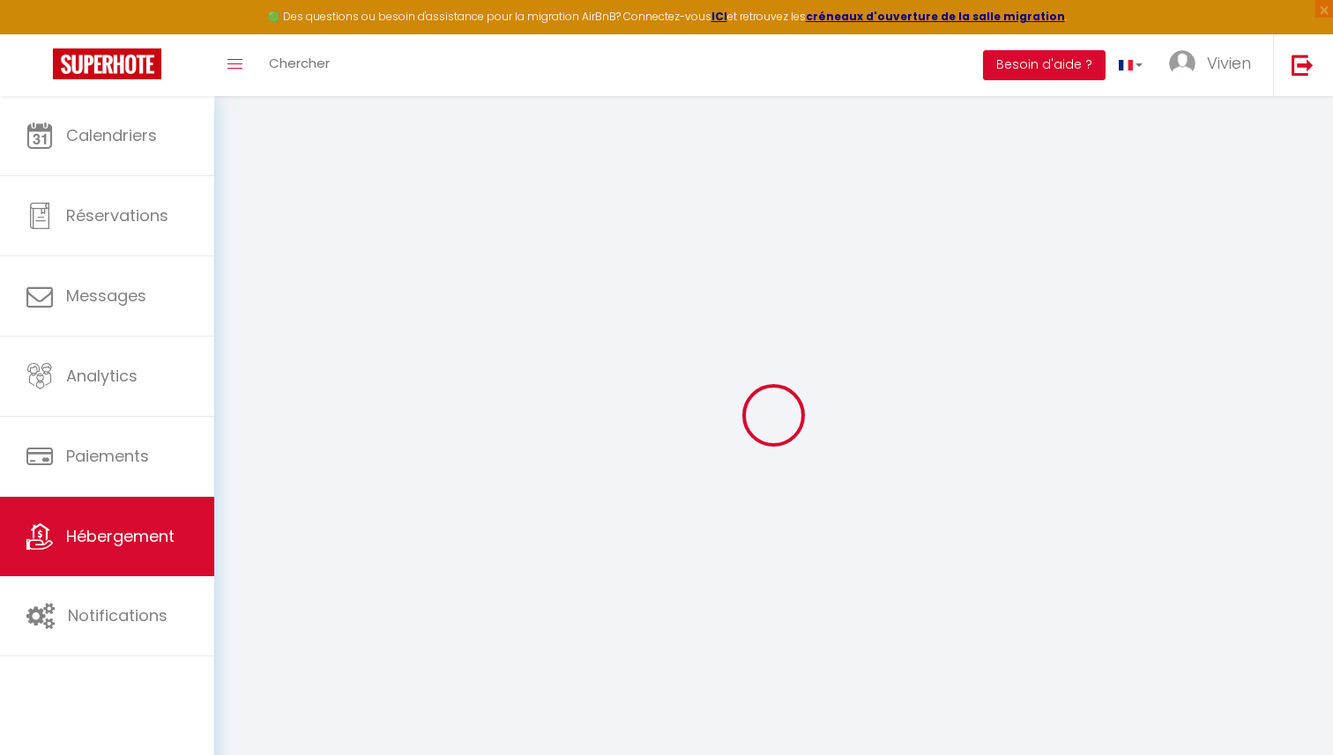
select select "120"
select select "20:00"
select select "-1"
select select "EUR"
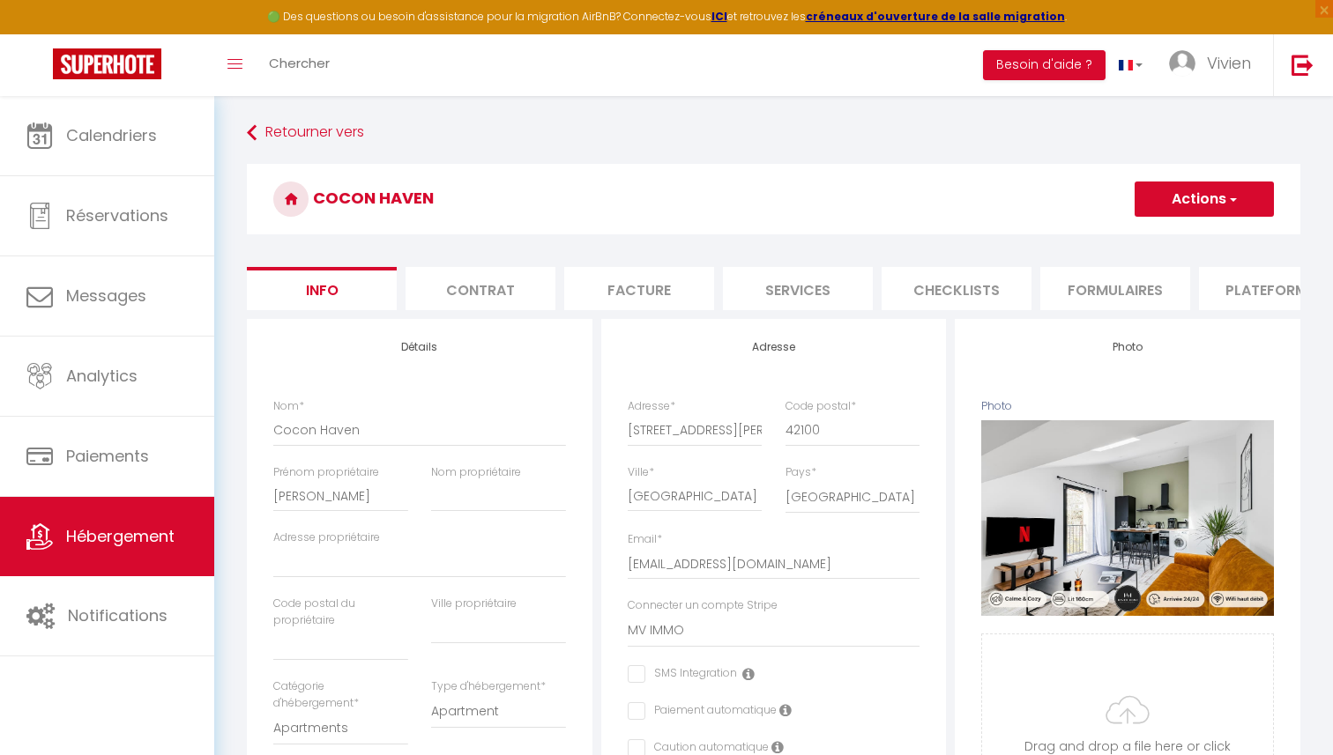
click at [1228, 291] on li "Plateformes" at bounding box center [1274, 288] width 150 height 43
select select
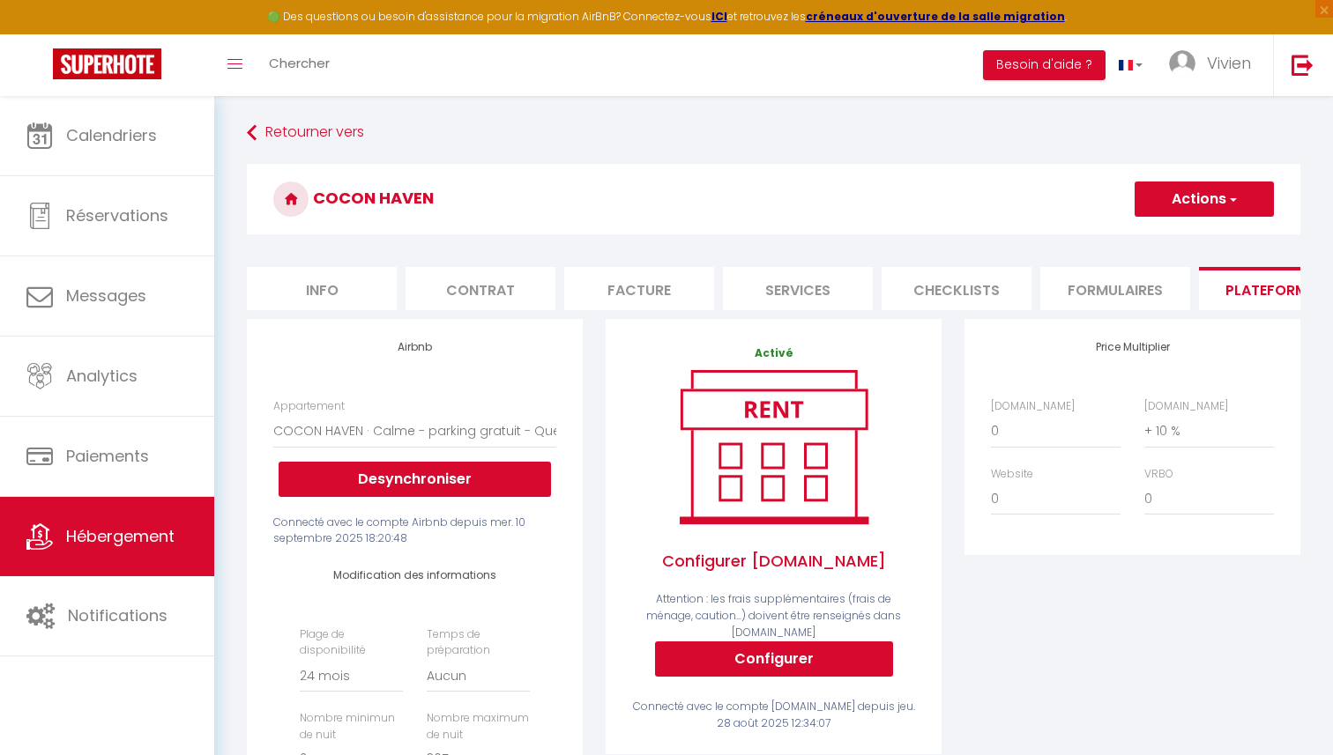
click at [1229, 209] on button "Actions" at bounding box center [1203, 199] width 139 height 35
click at [1191, 241] on link "Enregistrer" at bounding box center [1203, 238] width 139 height 23
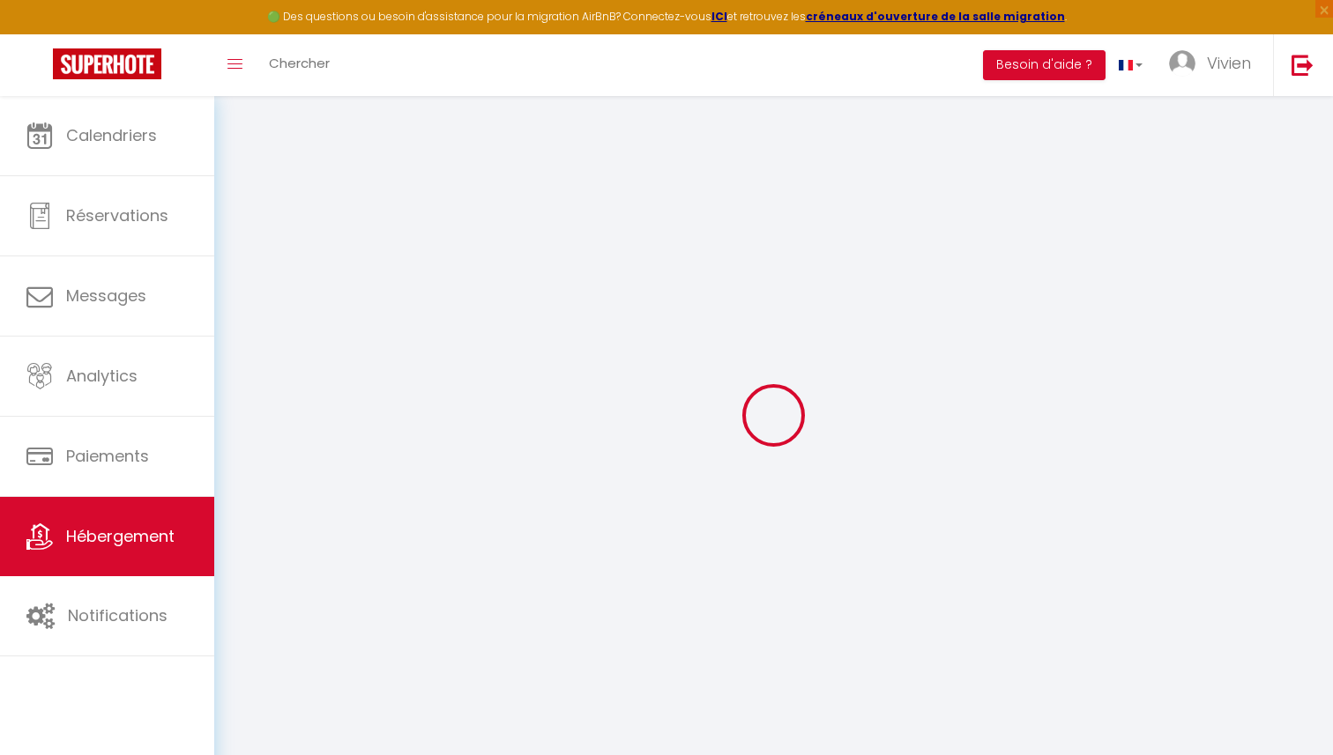
select select "-1"
select select "EUR"
select select
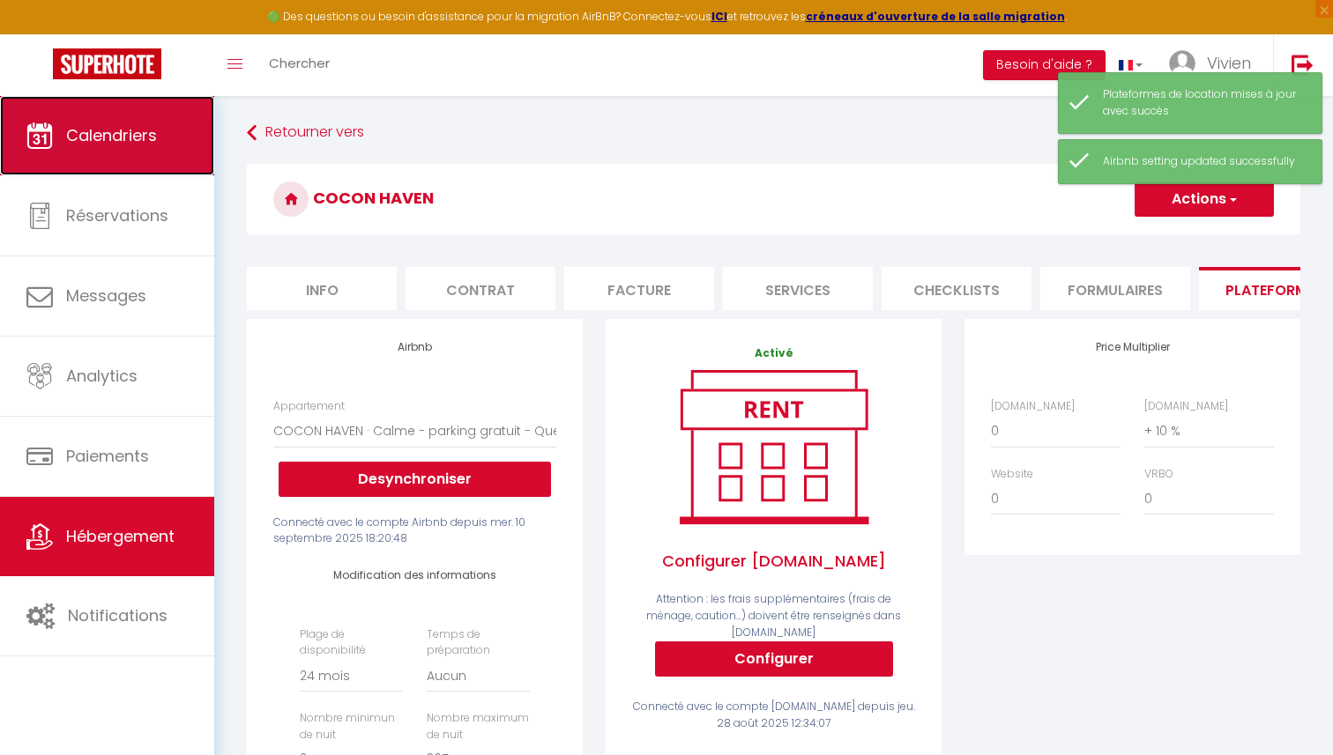
click at [91, 141] on span "Calendriers" at bounding box center [111, 135] width 91 height 22
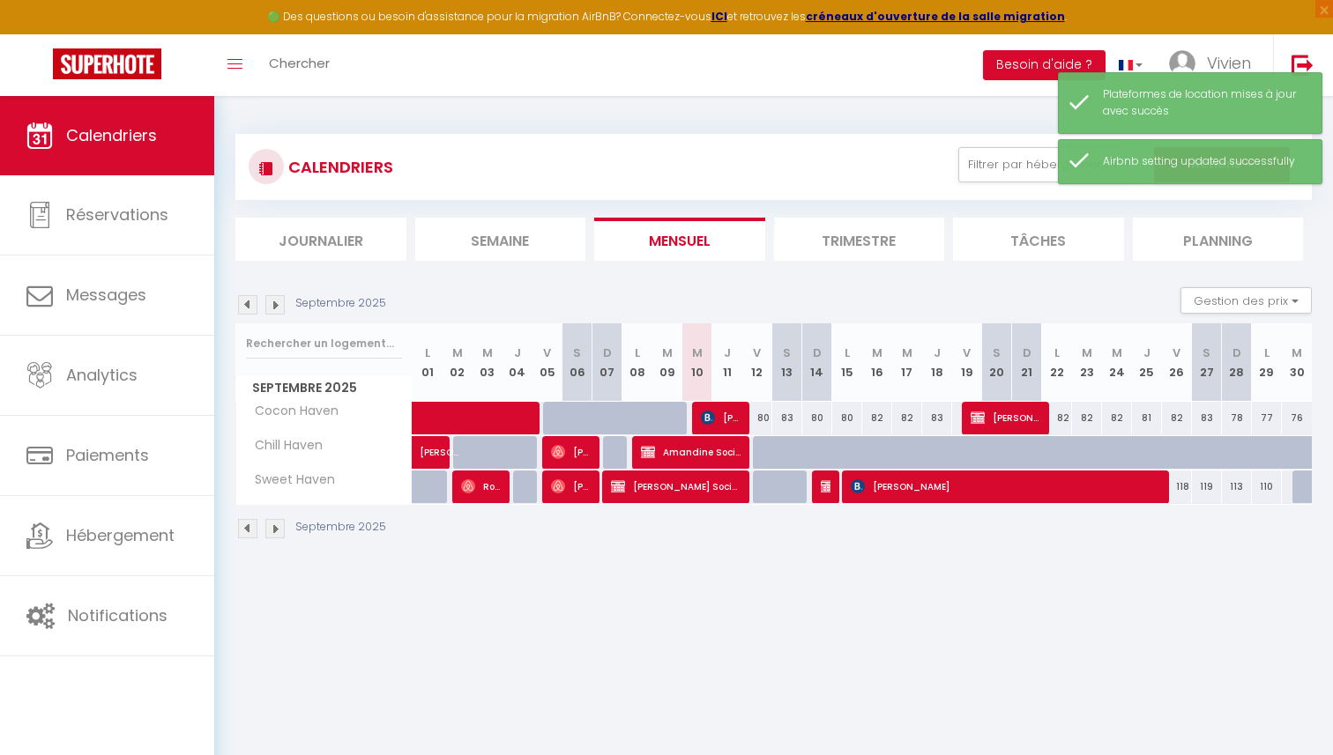
click at [723, 281] on section "Septembre 2025 Gestion des prix Nb Nuits minimum Règles Disponibilité Septembre…" at bounding box center [773, 413] width 1076 height 287
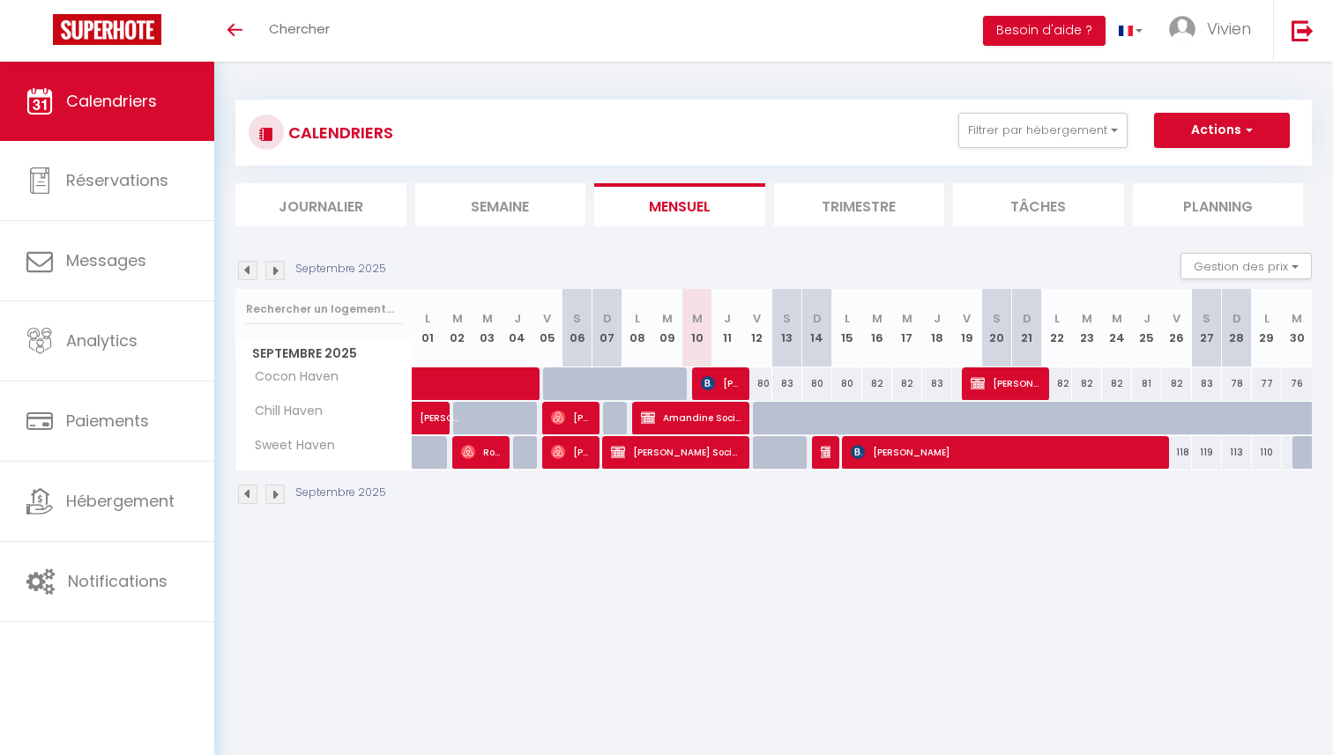
click at [630, 263] on div "Septembre 2025 Gestion des prix Nb Nuits minimum Règles Disponibilité" at bounding box center [773, 271] width 1076 height 36
click at [768, 186] on ul "Journalier Semaine Mensuel Trimestre Tâches Planning" at bounding box center [773, 204] width 1076 height 43
click at [780, 257] on div "Septembre 2025 Gestion des prix Nb Nuits minimum Règles Disponibilité" at bounding box center [773, 271] width 1076 height 36
click at [821, 257] on div "Septembre 2025 Gestion des prix Nb Nuits minimum Règles Disponibilité" at bounding box center [773, 271] width 1076 height 36
click at [627, 569] on body "🟢 Des questions ou besoin d'assistance pour la migration AirBnB? Connectez-vous…" at bounding box center [666, 439] width 1333 height 755
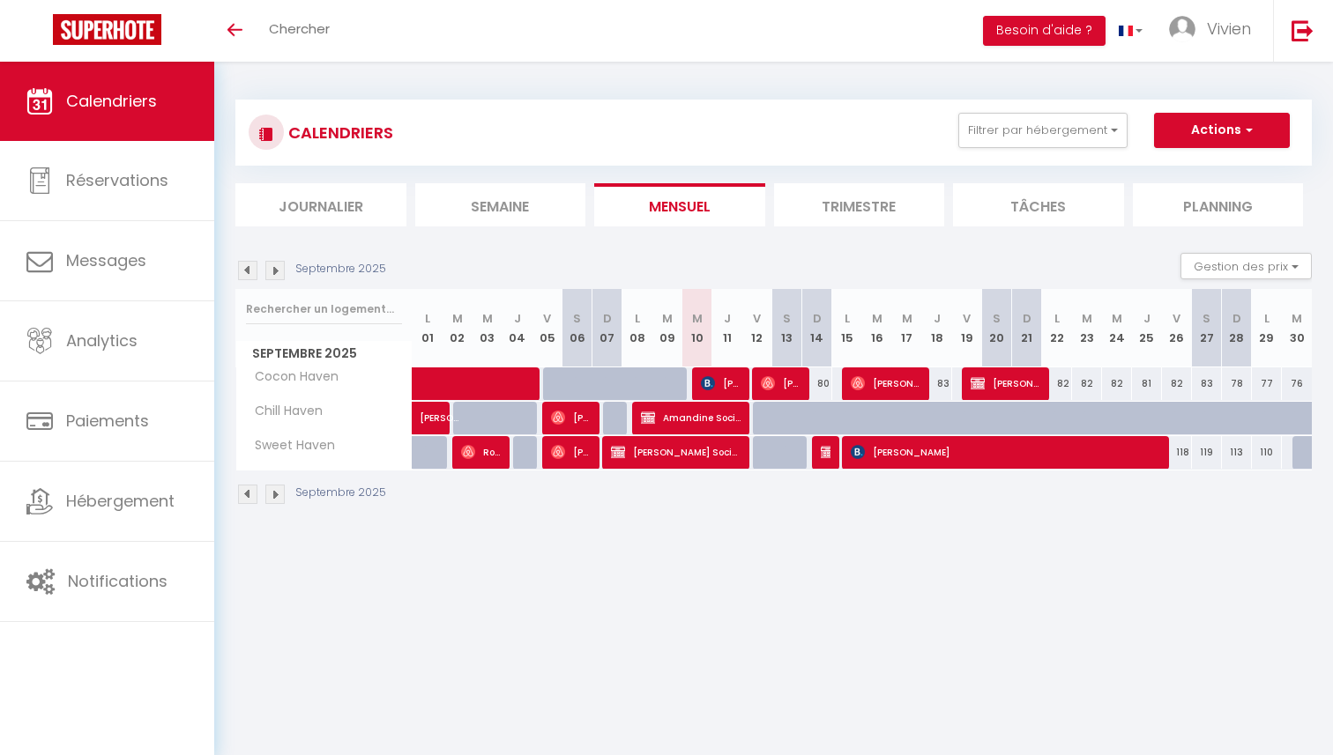
click at [716, 570] on body "🟢 Des questions ou besoin d'assistance pour la migration AirBnB? Connectez-vous…" at bounding box center [666, 439] width 1333 height 755
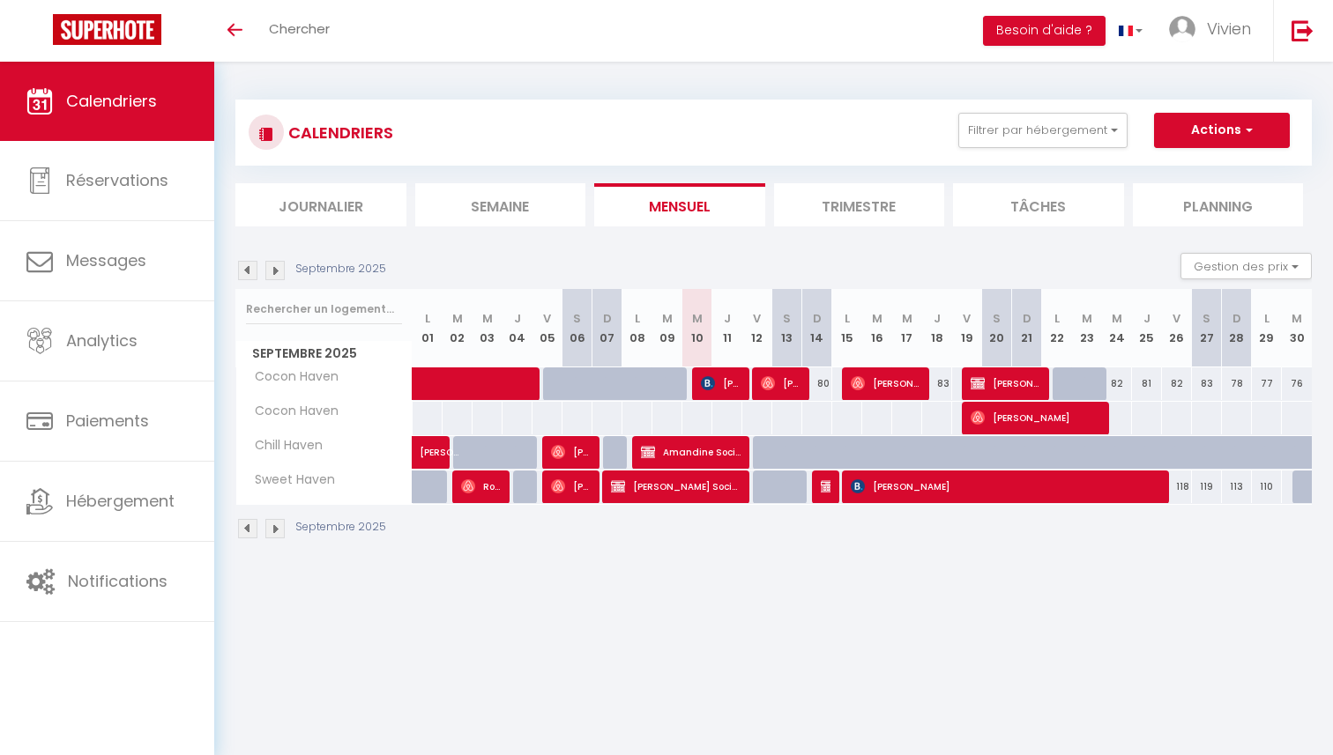
click at [465, 273] on div "Septembre 2025 Gestion des prix Nb Nuits minimum Règles Disponibilité" at bounding box center [773, 271] width 1076 height 36
click at [602, 264] on div "Septembre 2025 Gestion des prix Nb Nuits minimum Règles Disponibilité" at bounding box center [773, 271] width 1076 height 36
click at [587, 79] on div "CALENDRIERS Filtrer par hébergement Tous Cocon Haven Chill Haven [GEOGRAPHIC_DA…" at bounding box center [773, 320] width 1119 height 517
click at [591, 174] on div "CALENDRIERS Filtrer par hébergement Tous Cocon Haven Chill Haven [GEOGRAPHIC_DA…" at bounding box center [773, 163] width 1076 height 127
click at [584, 256] on div "Septembre 2025 Gestion des prix Nb Nuits minimum Règles Disponibilité" at bounding box center [773, 271] width 1076 height 36
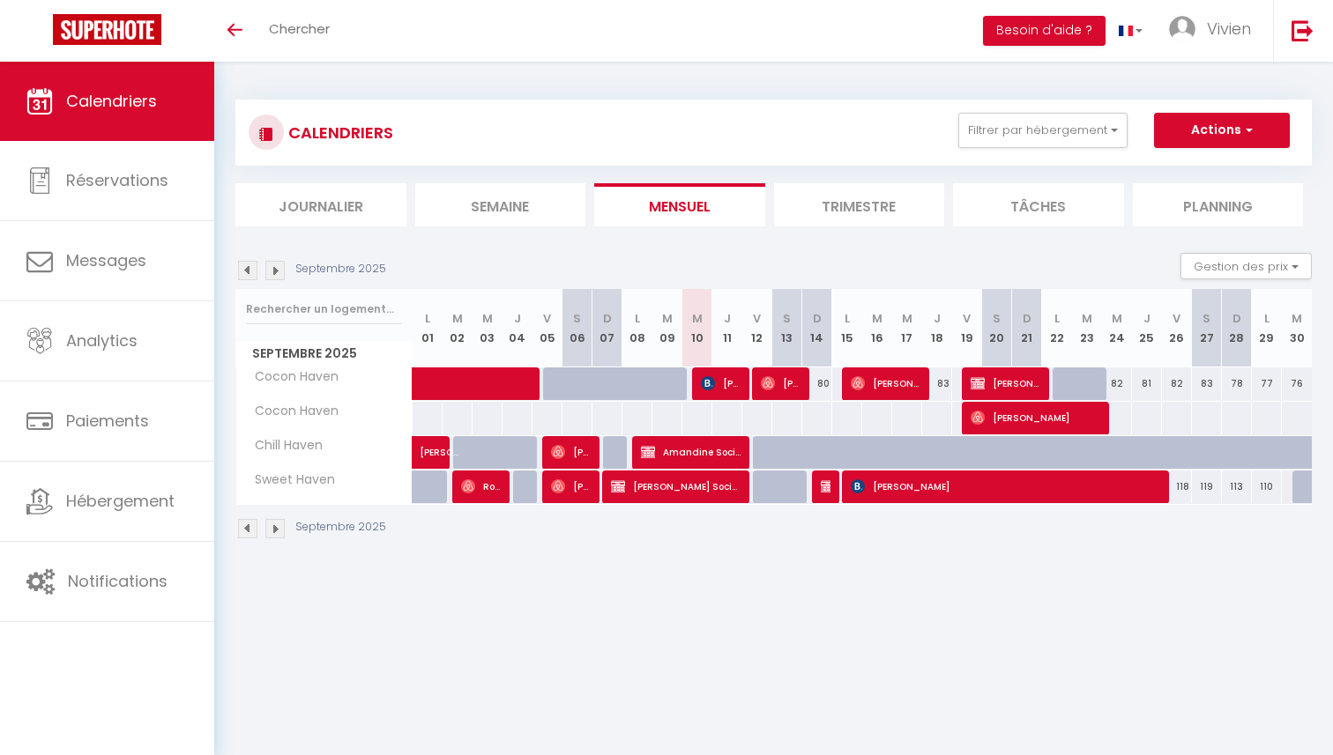
click at [589, 245] on section "Septembre 2025 Gestion des prix Nb Nuits minimum Règles Disponibilité Septembre…" at bounding box center [773, 396] width 1076 height 322
drag, startPoint x: 589, startPoint y: 175, endPoint x: 787, endPoint y: 260, distance: 216.0
click at [787, 260] on div "CALENDRIERS Filtrer par hébergement Tous Cocon Haven Chill Haven [GEOGRAPHIC_DA…" at bounding box center [773, 320] width 1076 height 474
click at [803, 247] on section "Septembre 2025 Gestion des prix Nb Nuits minimum Règles Disponibilité Septembre…" at bounding box center [773, 396] width 1076 height 322
click at [851, 71] on div "CALENDRIERS Filtrer par hébergement Tous Cocon Haven Chill Haven [GEOGRAPHIC_DA…" at bounding box center [773, 320] width 1119 height 517
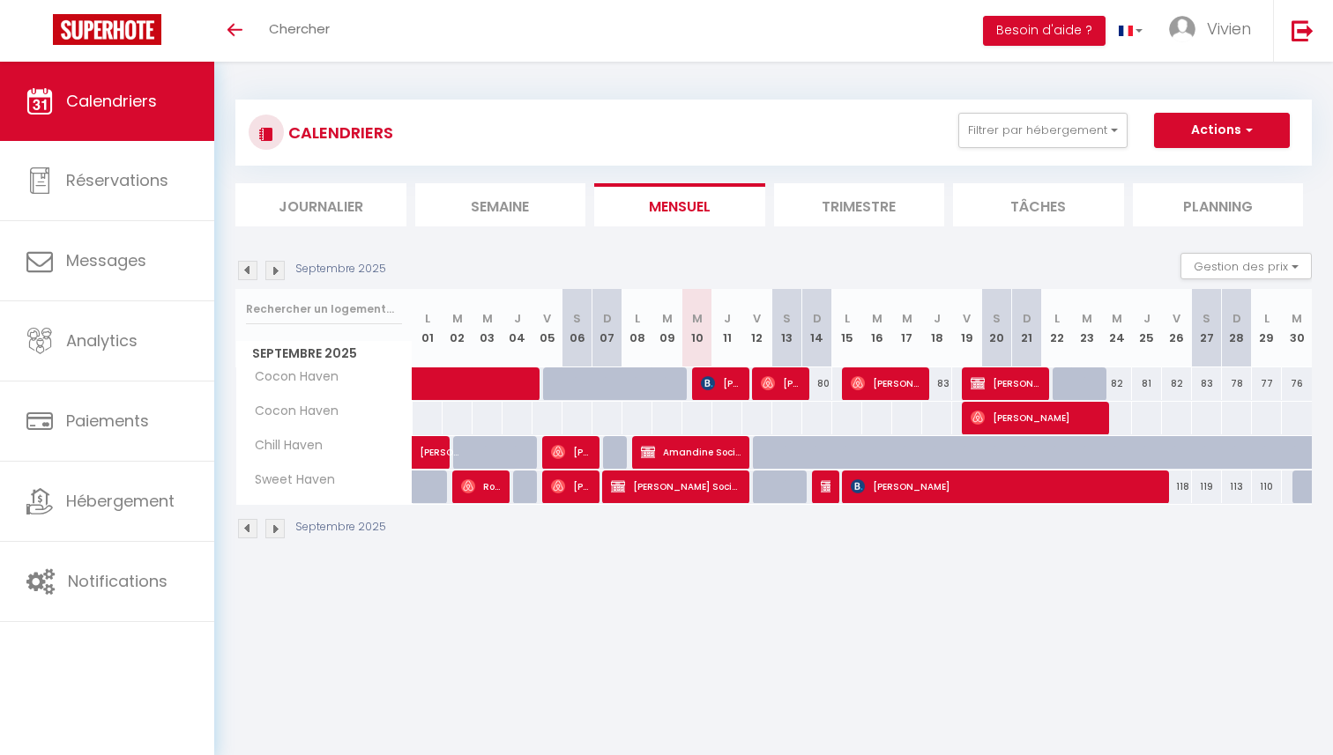
click at [640, 75] on div "CALENDRIERS Filtrer par hébergement Tous Cocon Haven Chill Haven [GEOGRAPHIC_DA…" at bounding box center [773, 320] width 1119 height 517
click at [541, 255] on div "Septembre 2025 Gestion des prix Nb Nuits minimum Règles Disponibilité" at bounding box center [773, 271] width 1076 height 36
